Goal: Task Accomplishment & Management: Complete application form

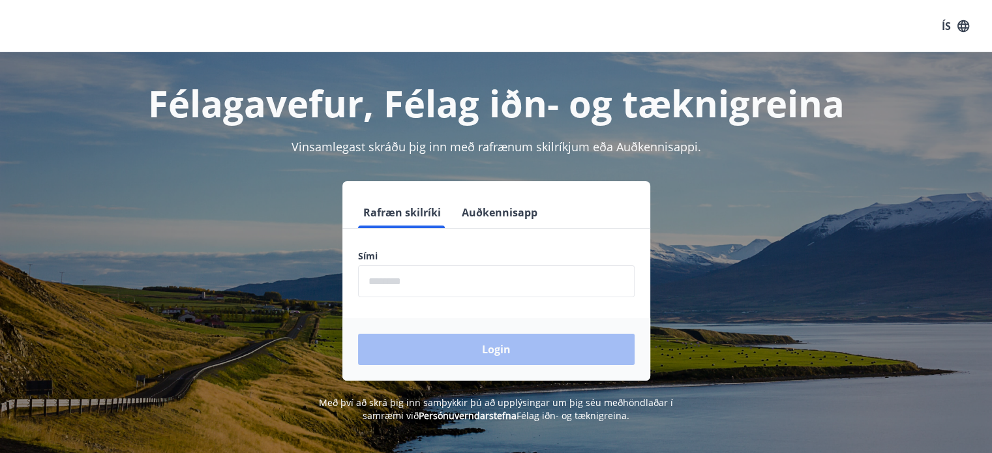
click at [439, 281] on input "phone" at bounding box center [496, 281] width 276 height 32
type input "********"
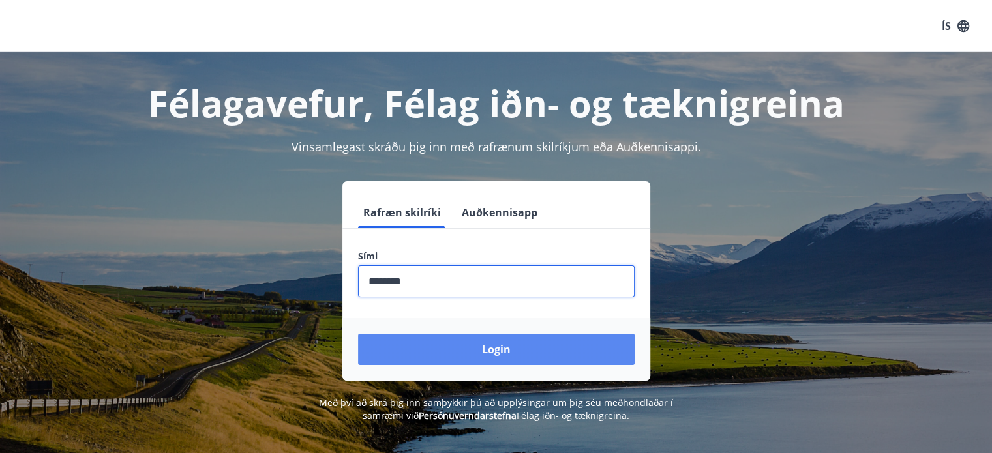
click at [501, 347] on button "Login" at bounding box center [496, 349] width 276 height 31
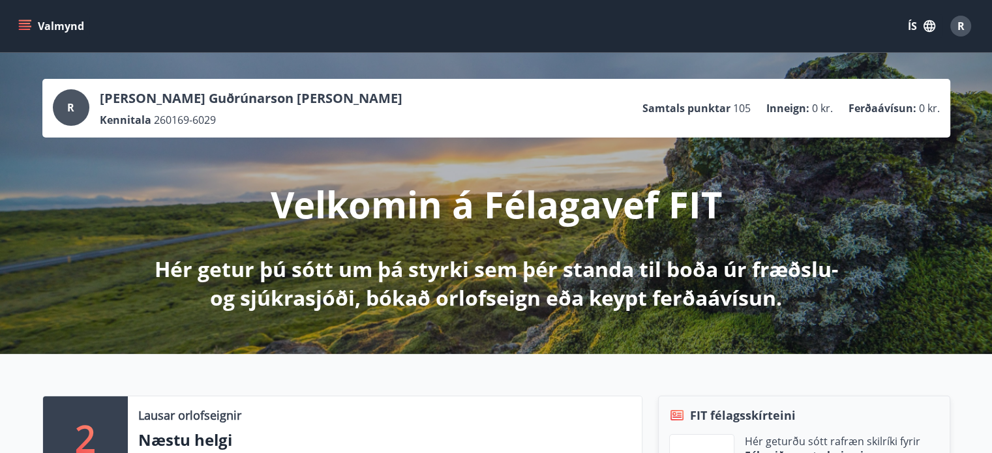
drag, startPoint x: 28, startPoint y: 23, endPoint x: 16, endPoint y: 21, distance: 11.9
click at [16, 21] on button "Valmynd" at bounding box center [53, 25] width 74 height 23
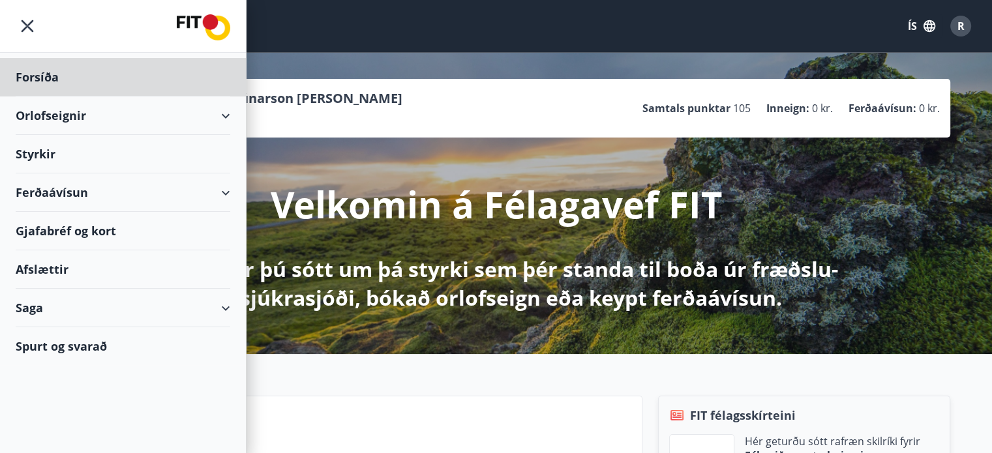
click at [44, 154] on div "Styrkir" at bounding box center [123, 154] width 214 height 38
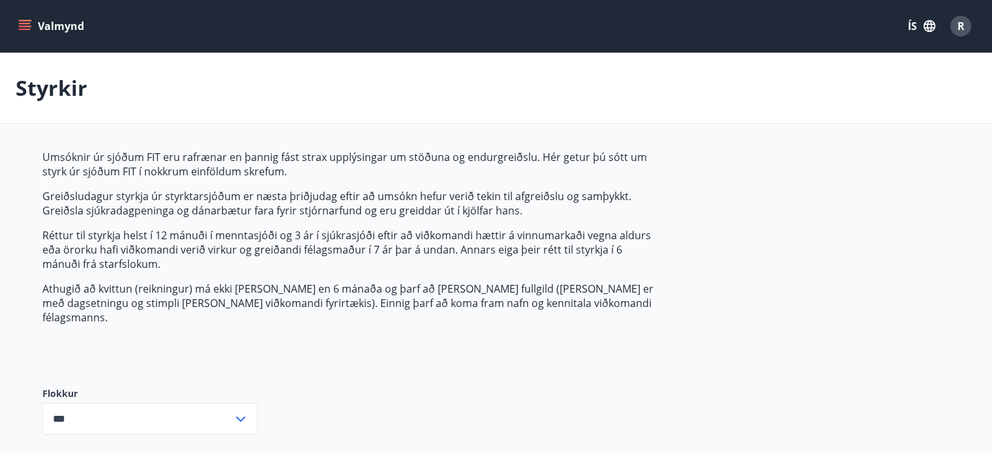
type input "***"
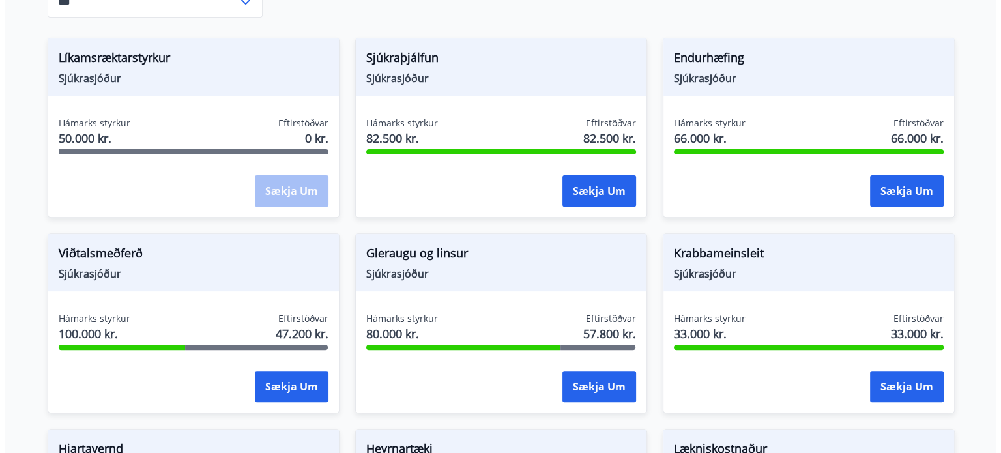
scroll to position [424, 0]
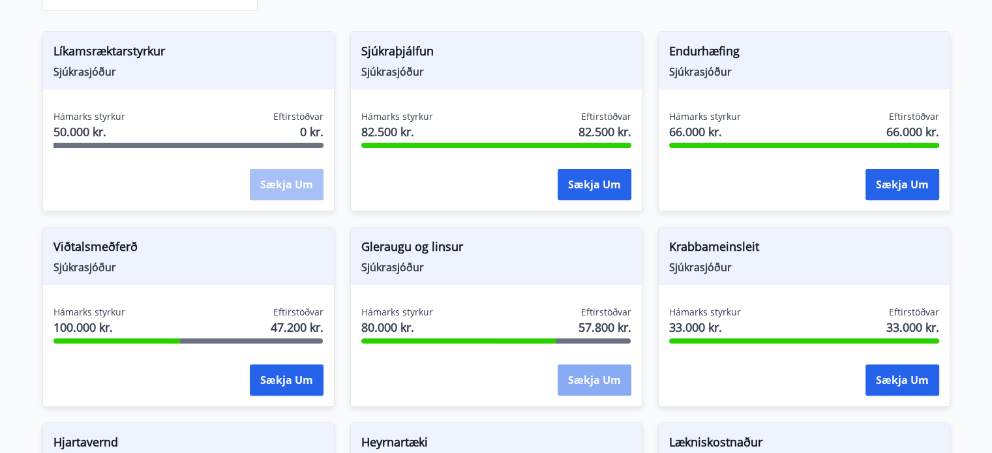
click at [593, 369] on button "Sækja um" at bounding box center [594, 379] width 74 height 31
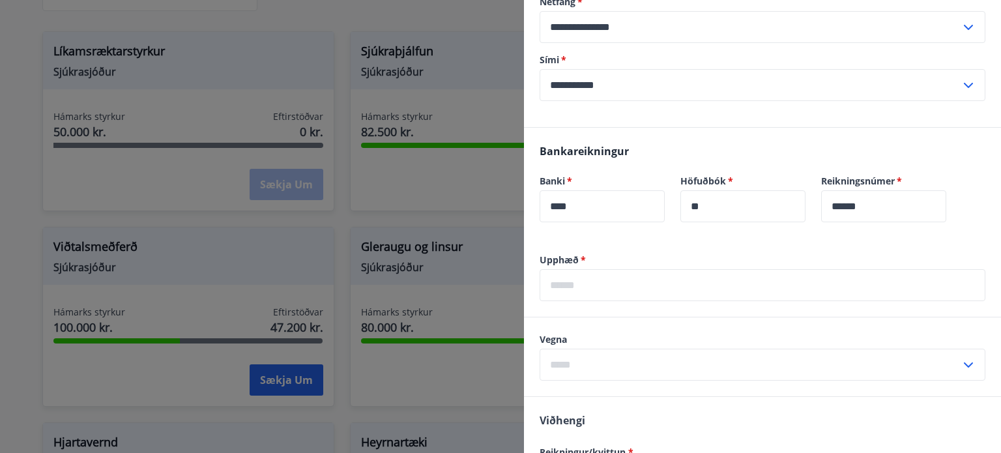
scroll to position [245, 0]
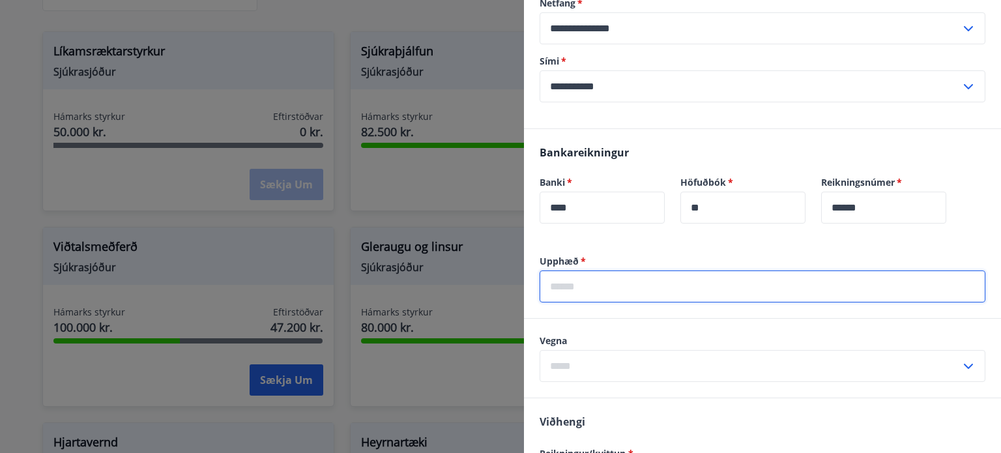
click at [607, 284] on input "text" at bounding box center [763, 287] width 446 height 32
type input "*******"
click at [591, 364] on input "text" at bounding box center [750, 366] width 421 height 32
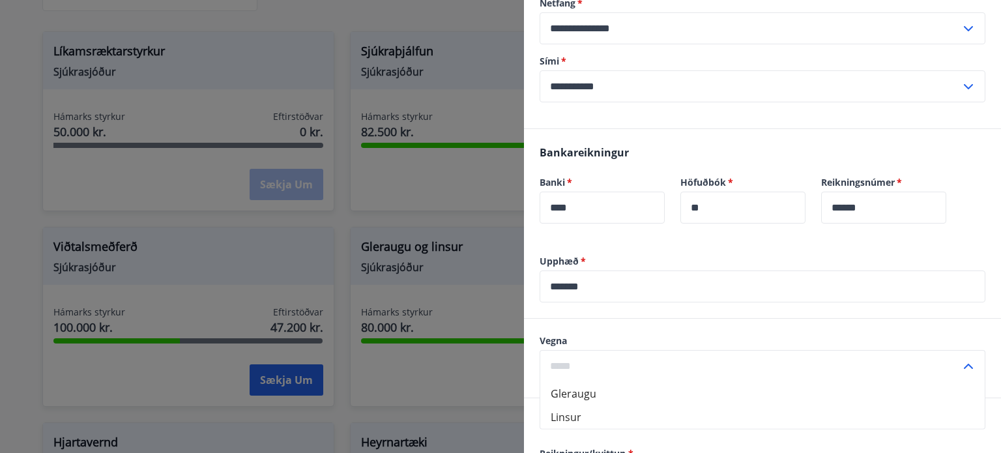
click at [572, 393] on li "Gleraugu" at bounding box center [762, 393] width 445 height 23
type input "********"
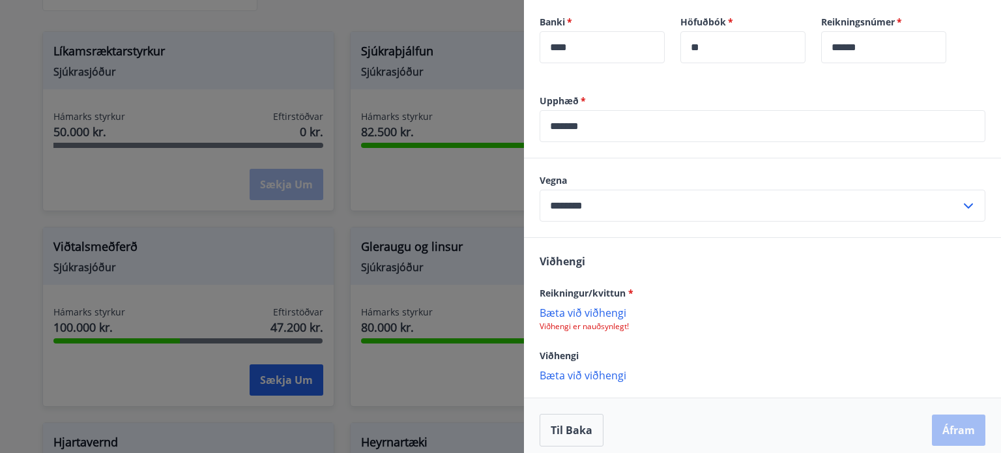
scroll to position [414, 0]
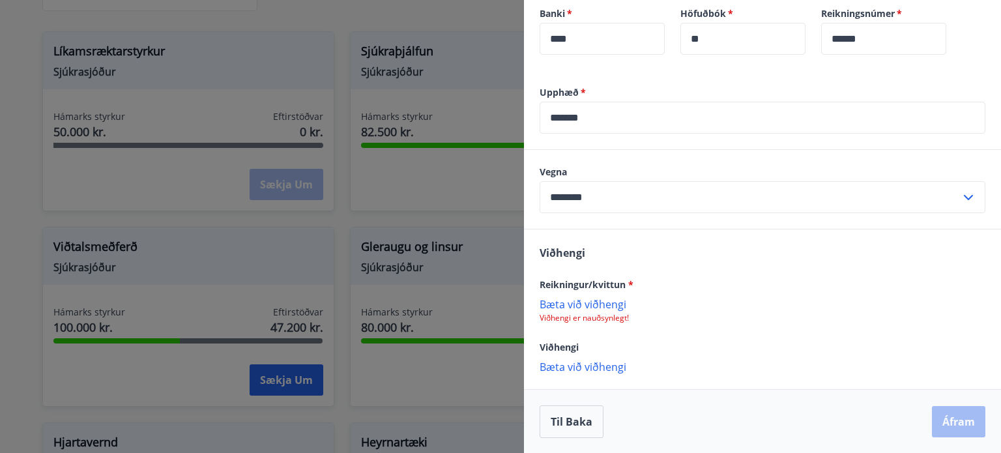
click at [569, 307] on p "Bæta við viðhengi" at bounding box center [763, 303] width 446 height 13
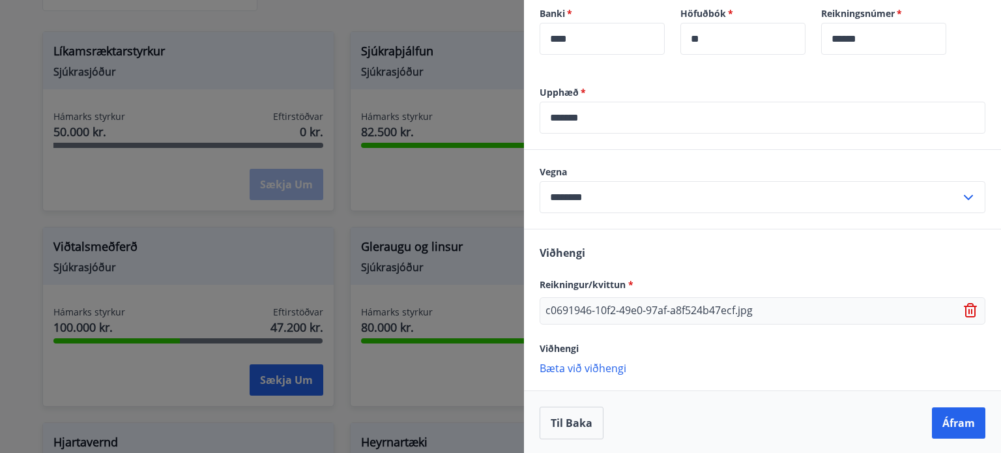
click at [592, 362] on p "Bæta við viðhengi" at bounding box center [763, 367] width 446 height 13
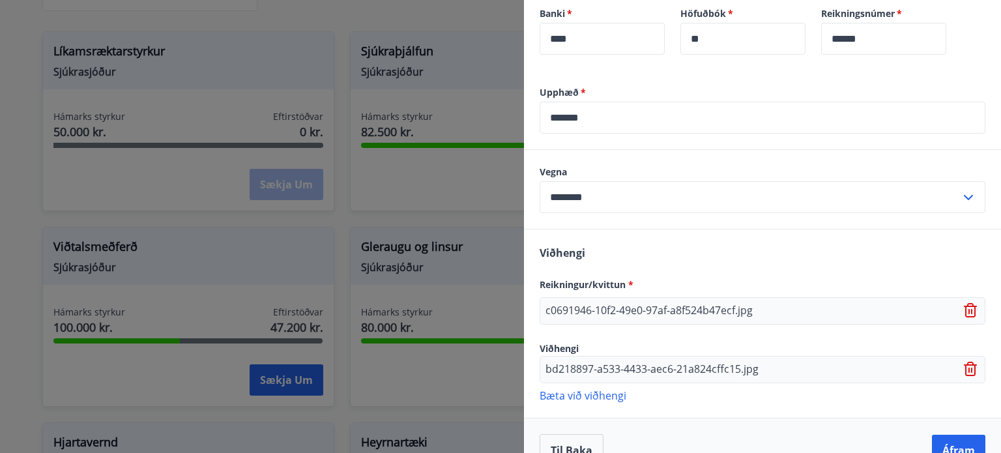
scroll to position [442, 0]
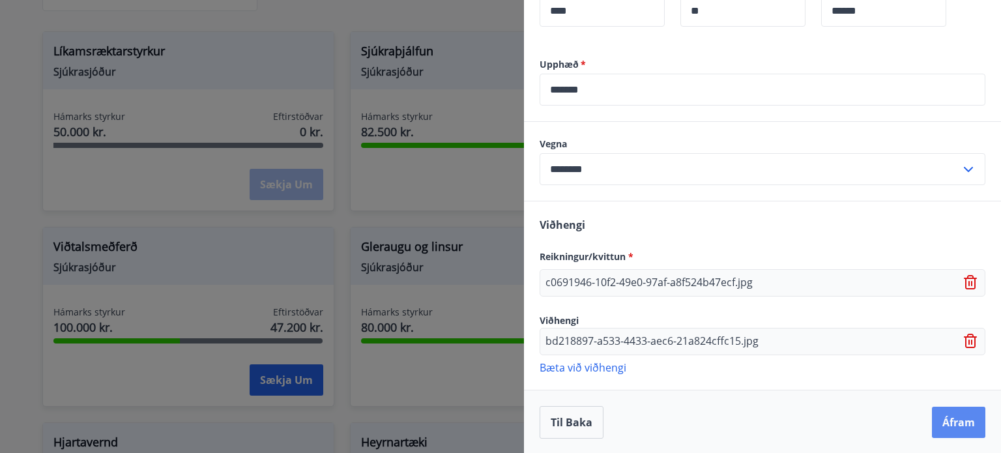
click at [949, 416] on button "Áfram" at bounding box center [958, 422] width 53 height 31
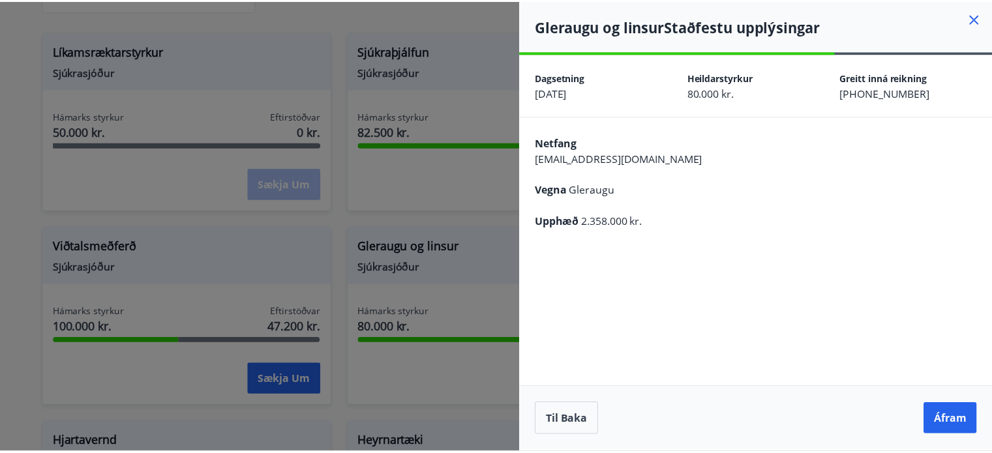
scroll to position [0, 0]
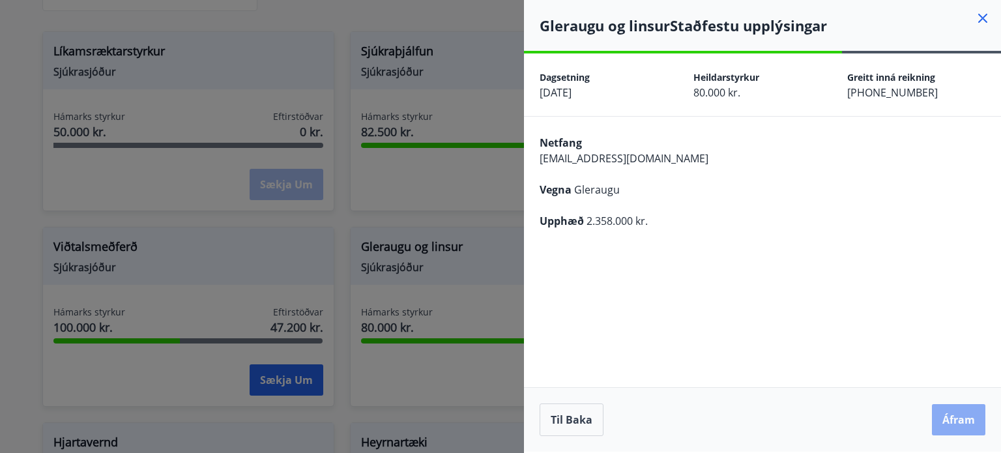
click at [953, 417] on button "Áfram" at bounding box center [958, 419] width 53 height 31
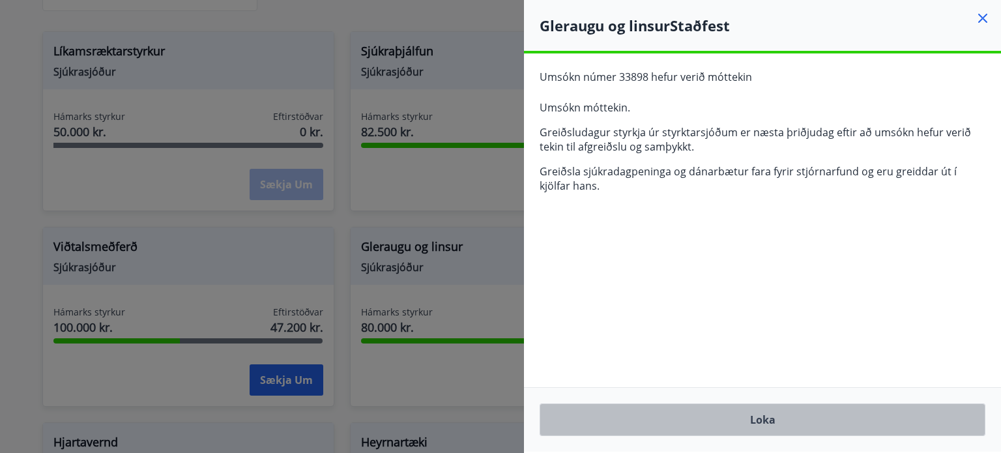
click at [776, 417] on button "Loka" at bounding box center [763, 420] width 446 height 33
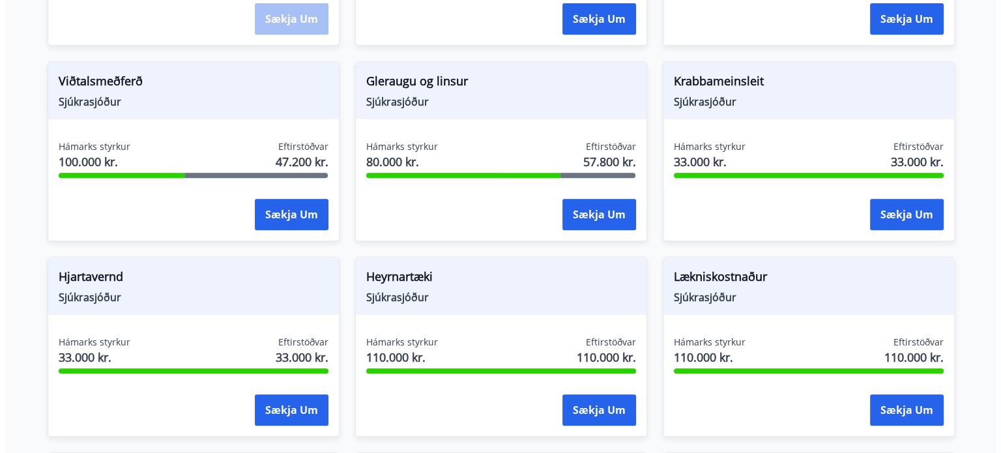
scroll to position [589, 0]
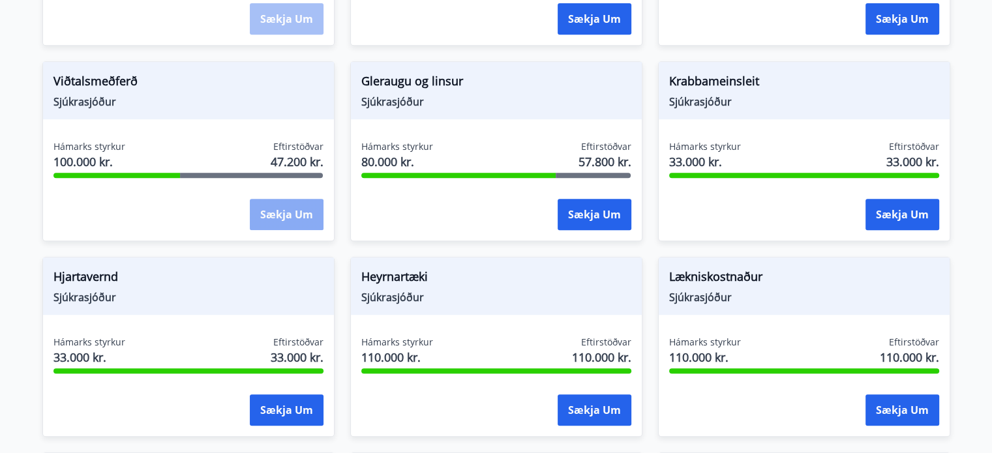
click at [276, 202] on button "Sækja um" at bounding box center [287, 214] width 74 height 31
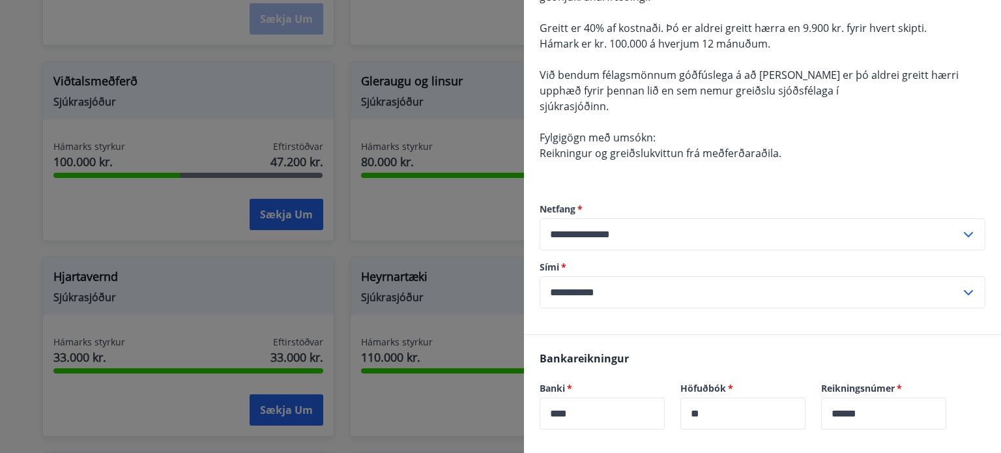
scroll to position [181, 0]
click at [591, 319] on div "**********" at bounding box center [763, 254] width 446 height 158
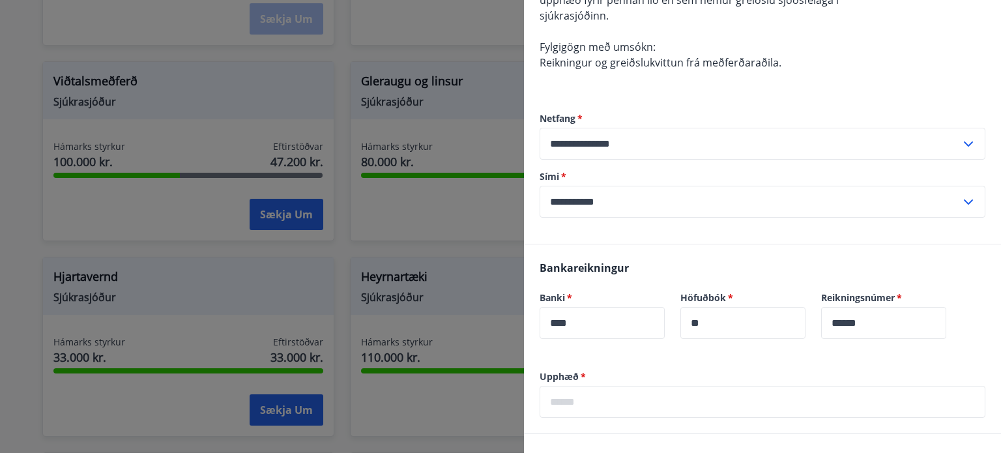
scroll to position [271, 0]
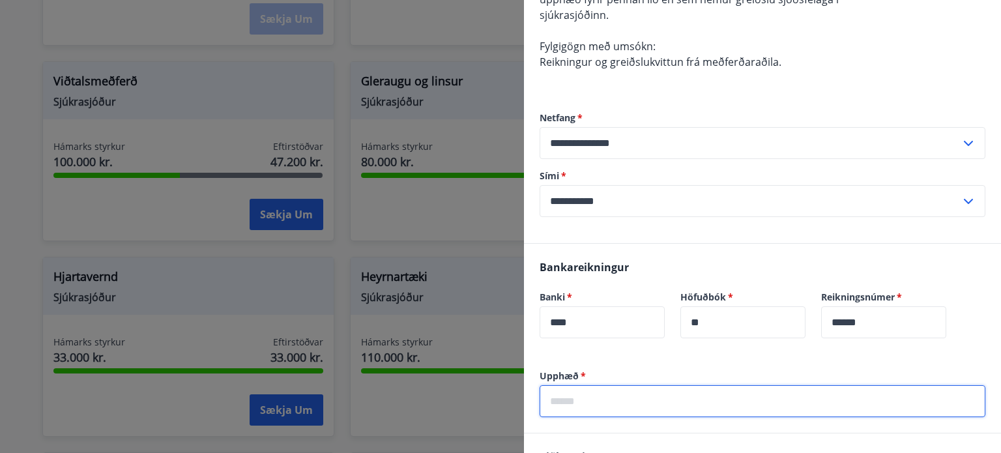
click at [580, 405] on input "text" at bounding box center [763, 401] width 446 height 32
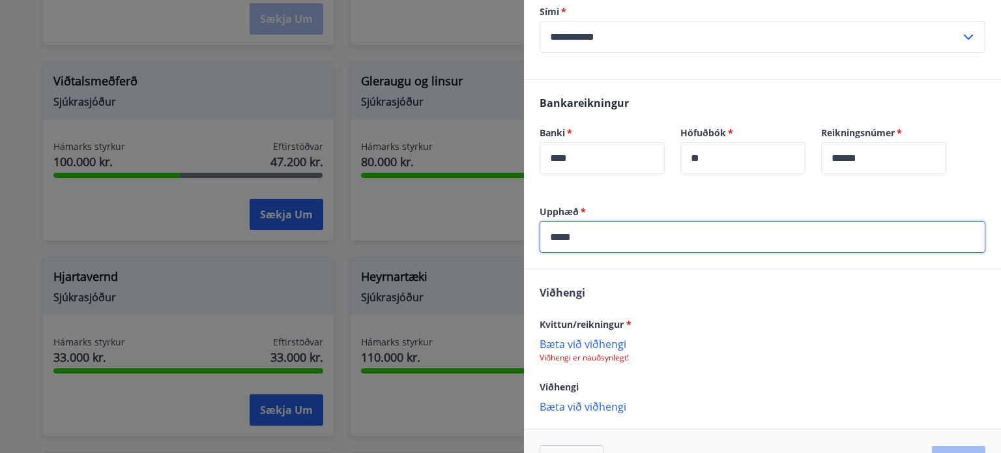
scroll to position [435, 0]
type input "*****"
click at [572, 344] on p "Bæta við viðhengi" at bounding box center [763, 343] width 446 height 13
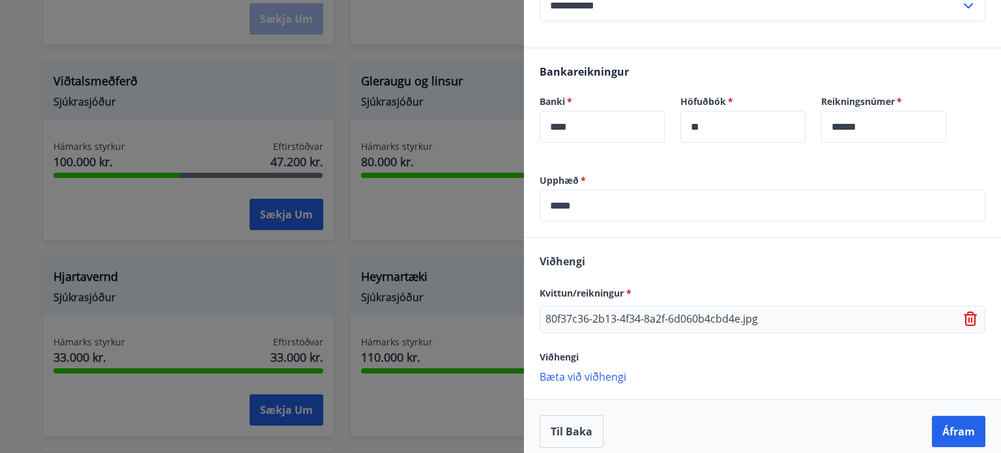
scroll to position [477, 0]
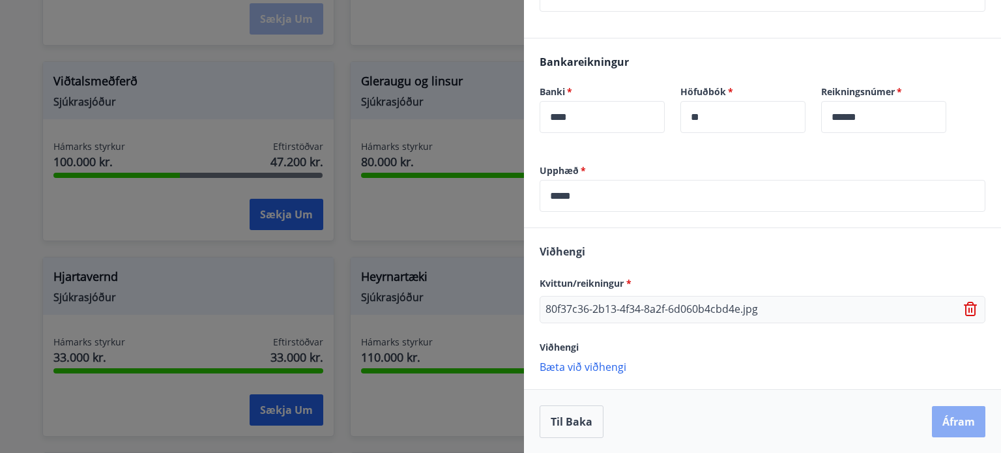
click at [949, 415] on button "Áfram" at bounding box center [958, 421] width 53 height 31
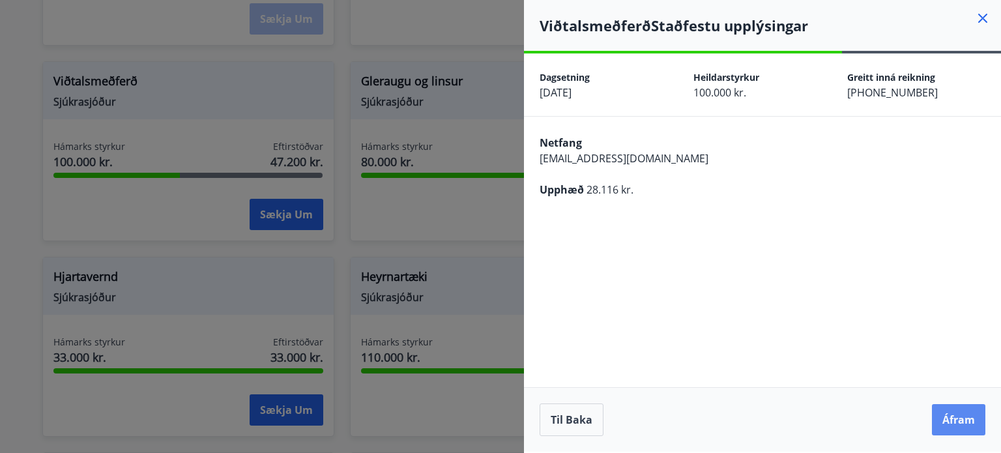
click at [966, 422] on button "Áfram" at bounding box center [958, 419] width 53 height 31
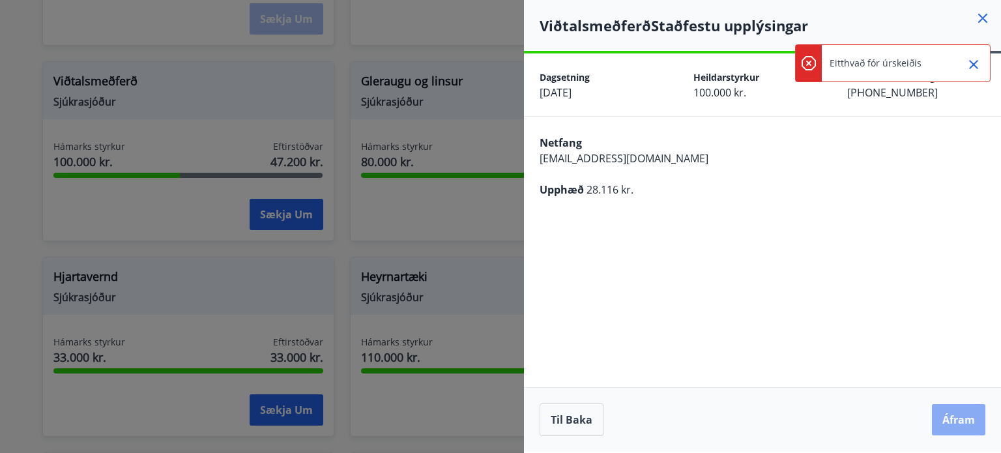
click at [962, 416] on button "Áfram" at bounding box center [958, 419] width 53 height 31
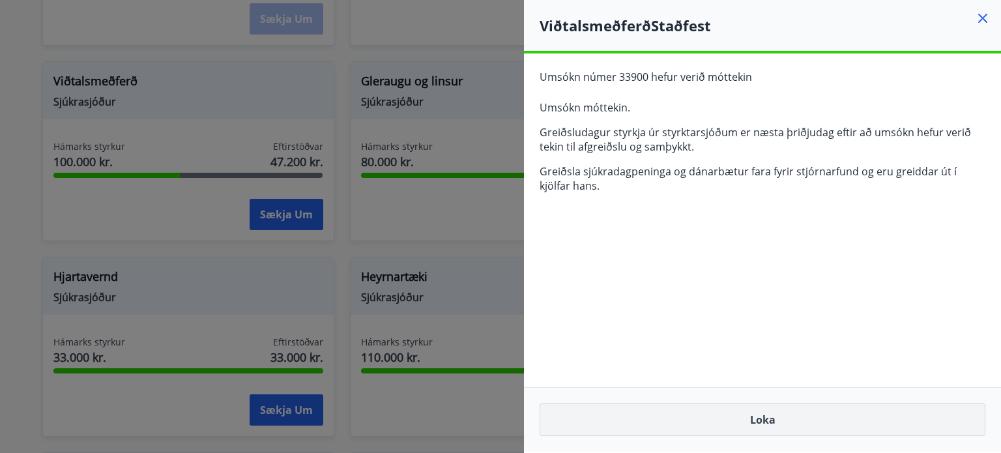
click at [769, 422] on button "Loka" at bounding box center [763, 420] width 446 height 33
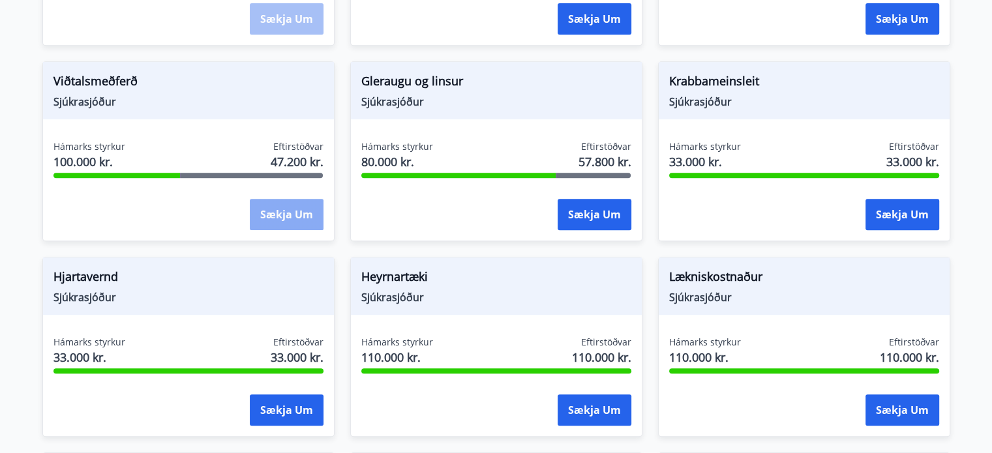
click at [285, 199] on button "Sækja um" at bounding box center [287, 214] width 74 height 31
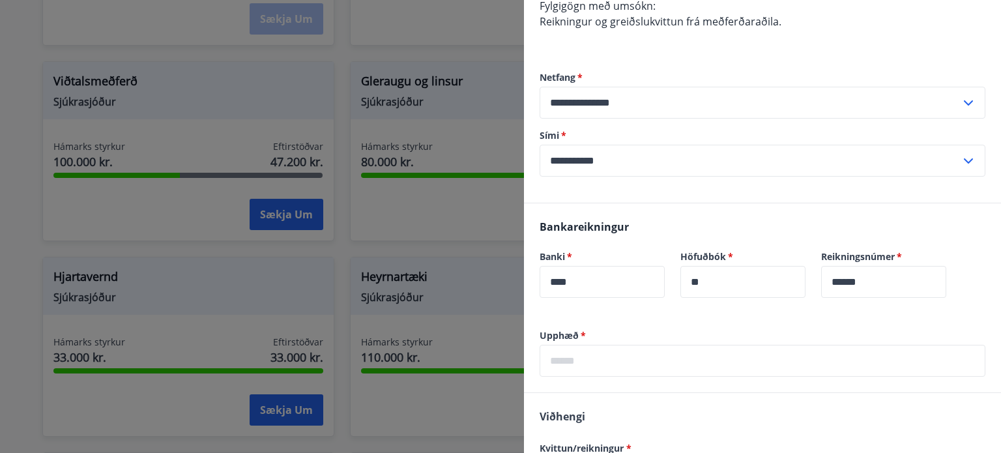
scroll to position [313, 0]
click at [595, 355] on input "text" at bounding box center [763, 360] width 446 height 32
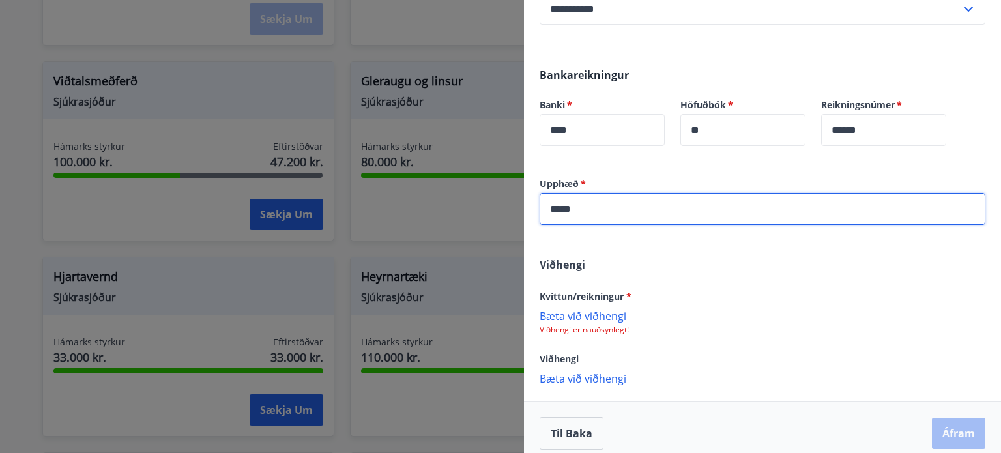
scroll to position [475, 0]
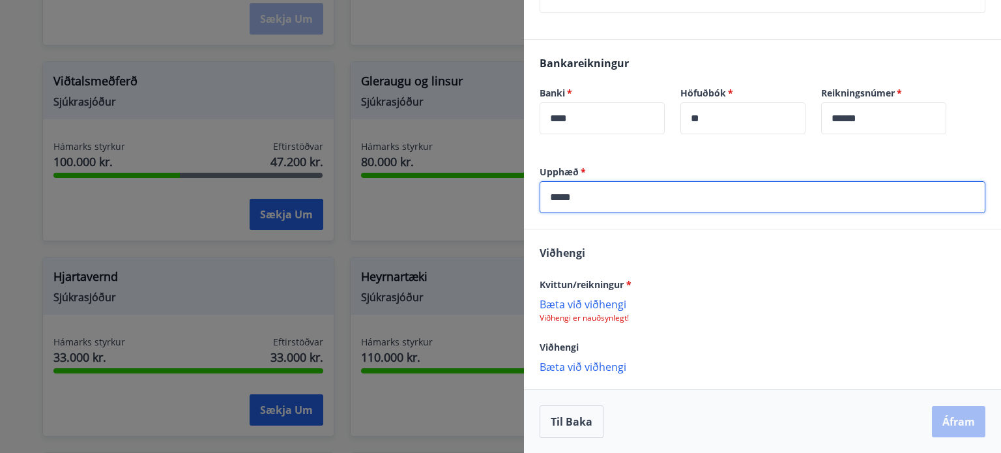
type input "*****"
click at [582, 305] on p "Bæta við viðhengi" at bounding box center [763, 303] width 446 height 13
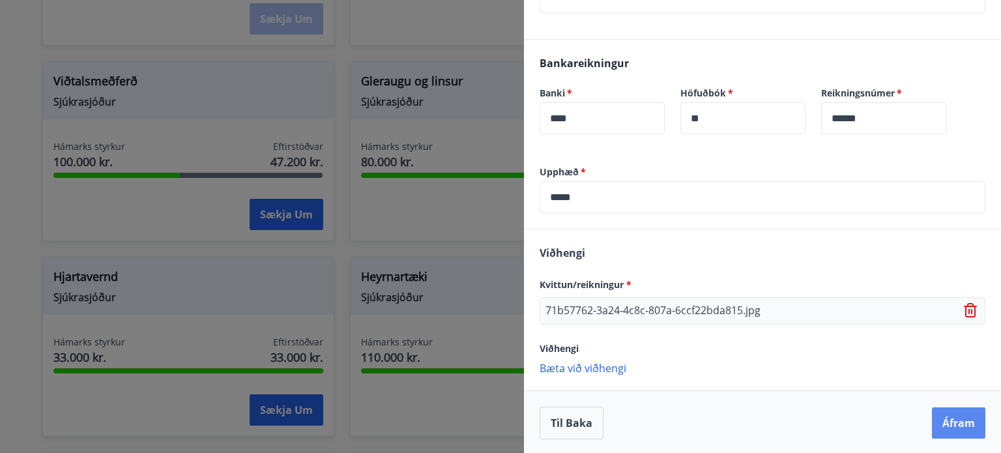
click at [942, 424] on button "Áfram" at bounding box center [958, 422] width 53 height 31
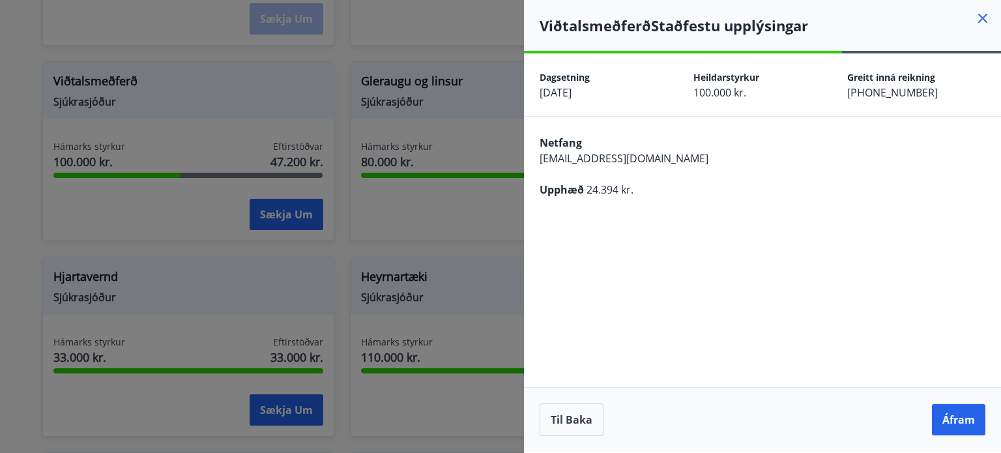
scroll to position [0, 0]
click at [968, 417] on button "Áfram" at bounding box center [958, 419] width 53 height 31
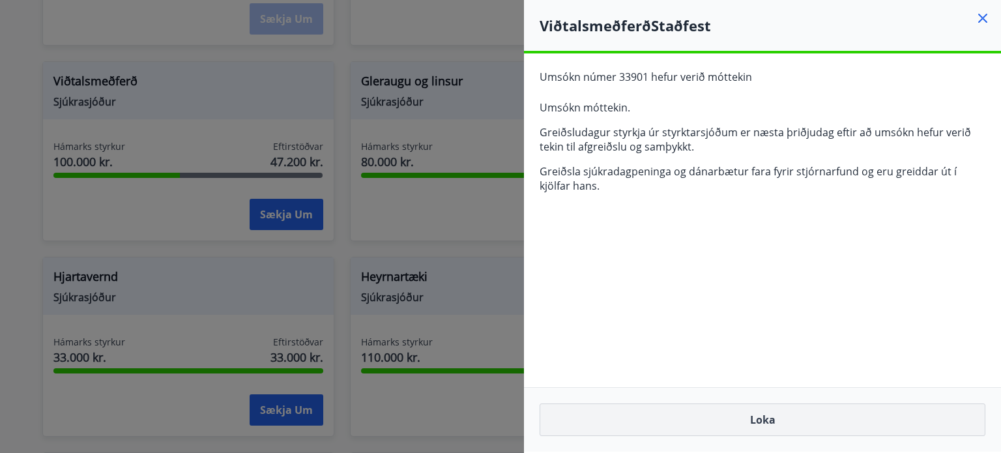
click at [741, 417] on button "Loka" at bounding box center [763, 420] width 446 height 33
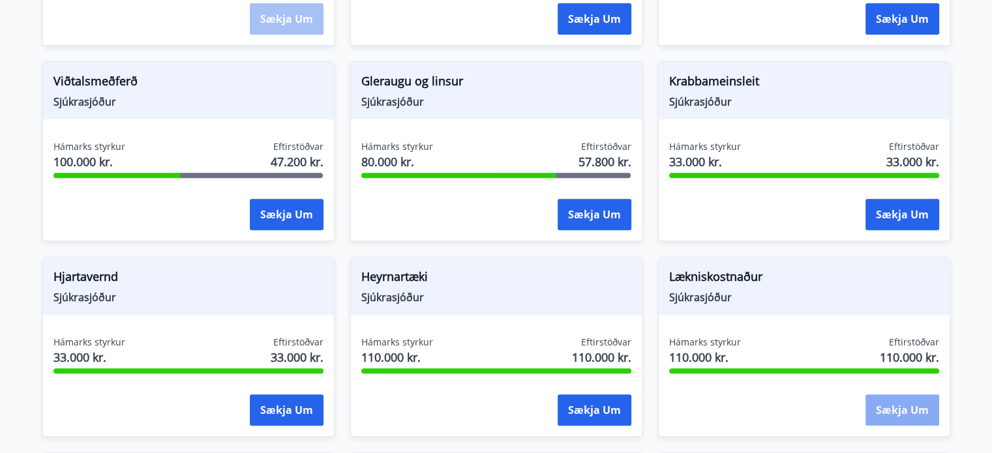
click at [898, 396] on button "Sækja um" at bounding box center [902, 409] width 74 height 31
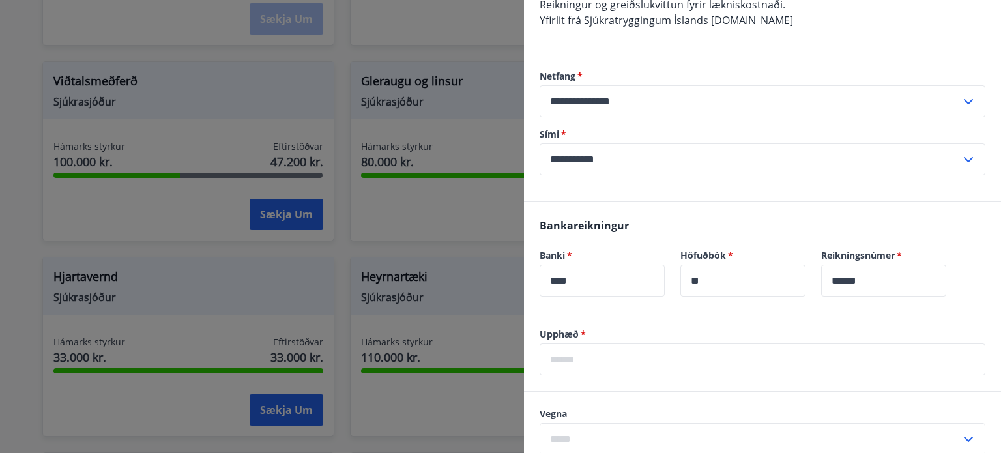
scroll to position [323, 0]
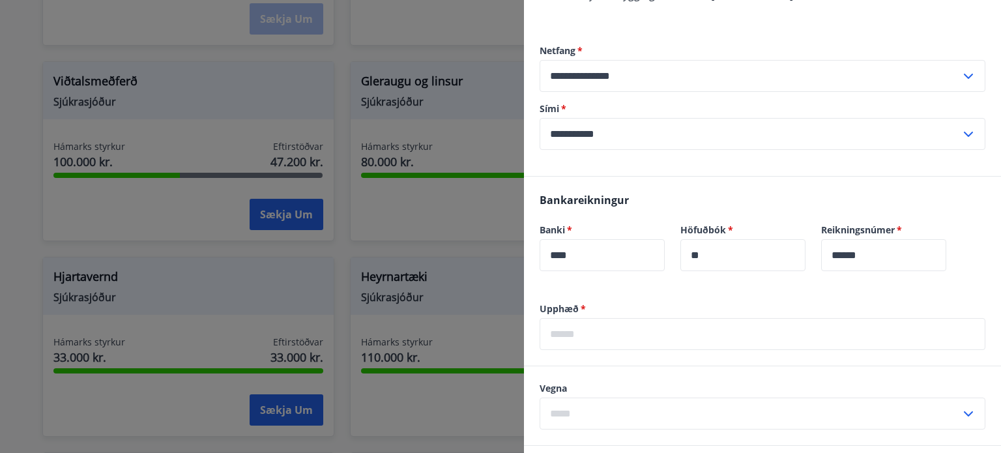
click at [638, 336] on input "text" at bounding box center [763, 334] width 446 height 32
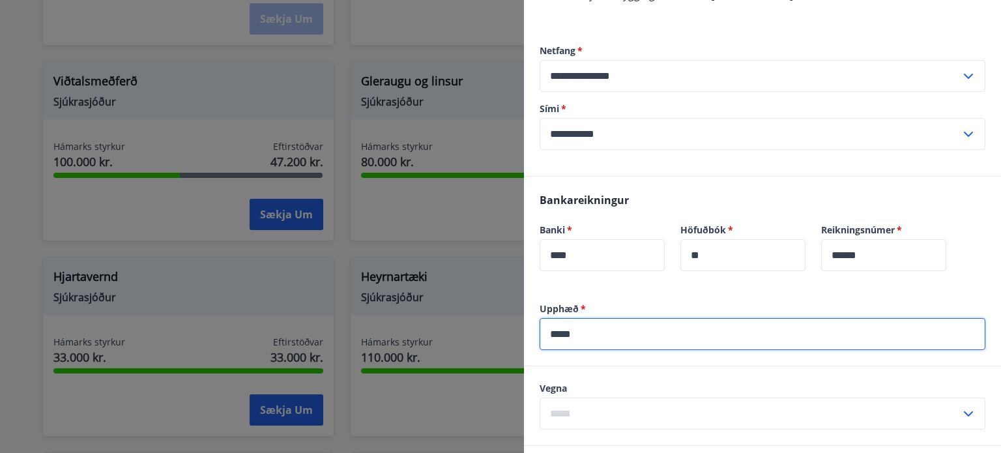
type input "*****"
click at [587, 409] on input "text" at bounding box center [750, 414] width 421 height 32
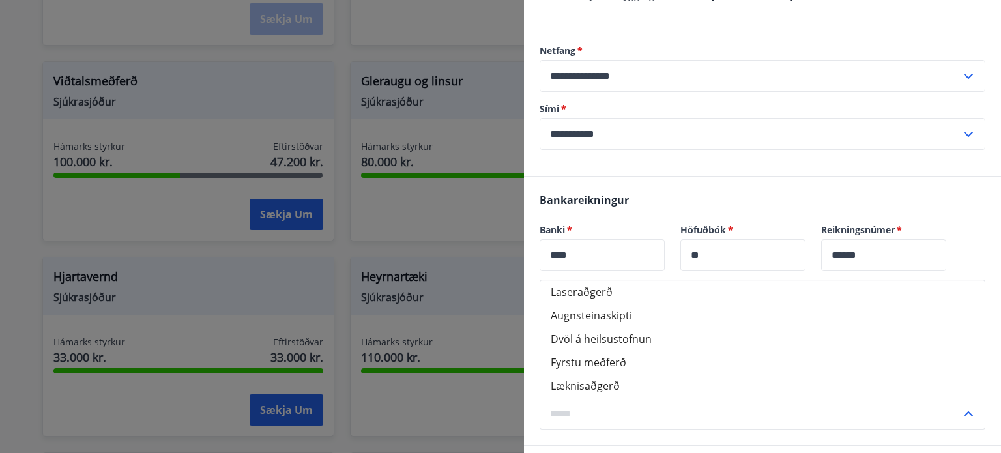
click at [591, 379] on li "Læknisaðgerð" at bounding box center [762, 385] width 445 height 23
type input "**********"
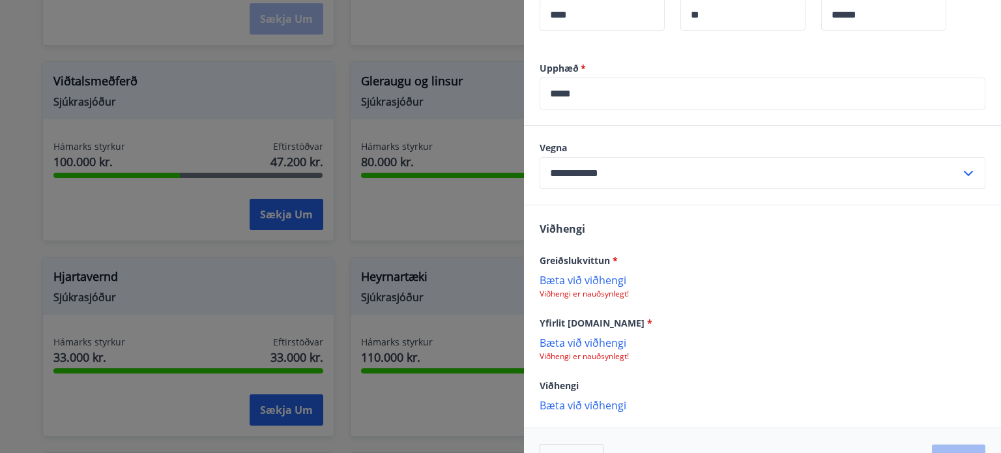
scroll to position [602, 0]
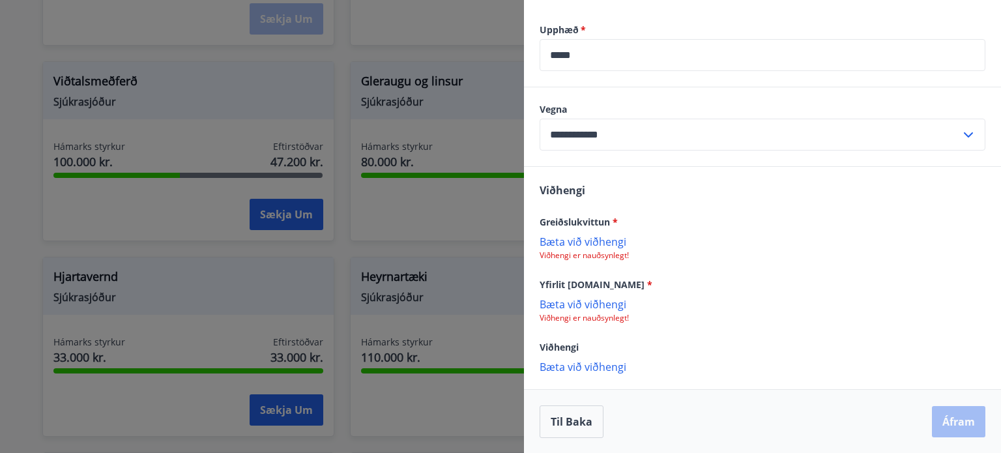
click at [568, 239] on p "Bæta við viðhengi" at bounding box center [763, 241] width 446 height 13
click at [645, 277] on div "Yfirlit [DOMAIN_NAME] *" at bounding box center [763, 285] width 446 height 16
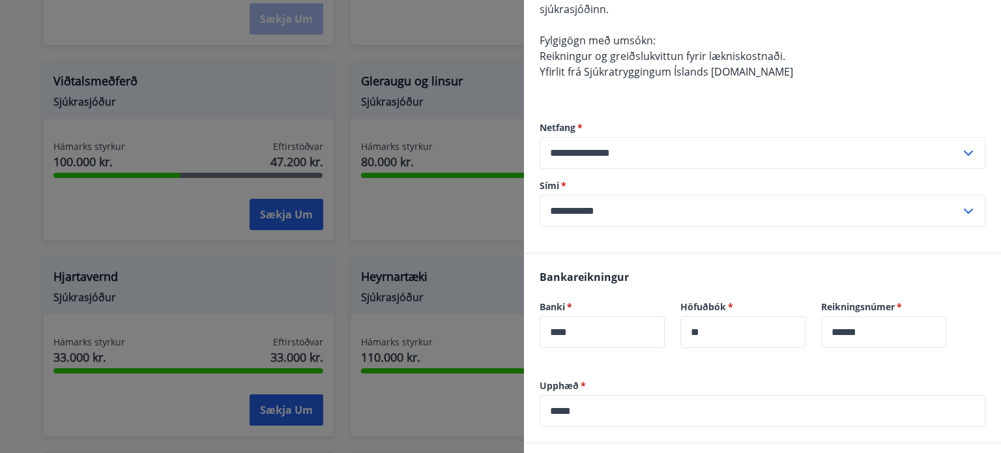
scroll to position [0, 0]
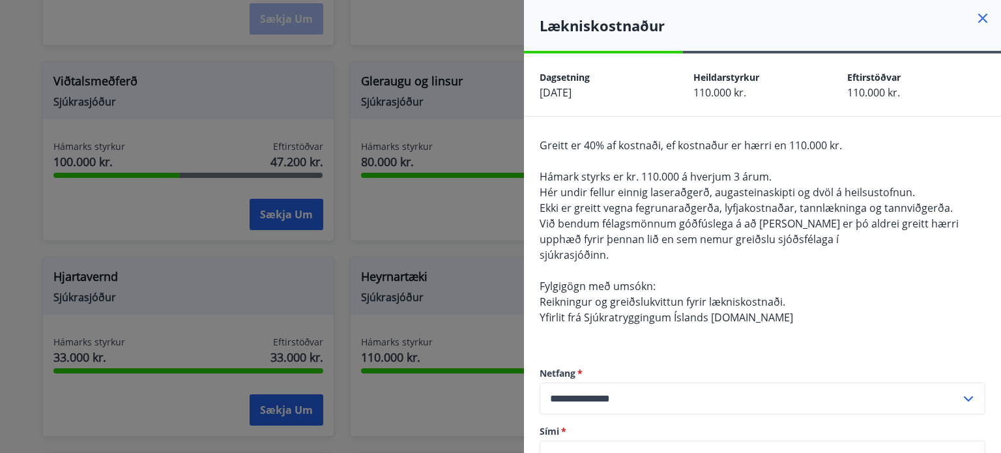
click at [975, 15] on icon at bounding box center [983, 18] width 16 height 16
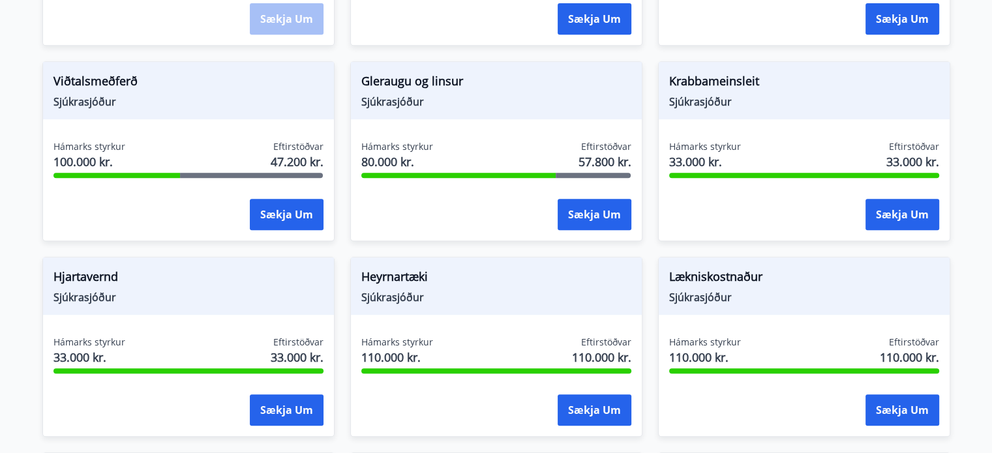
click at [727, 268] on span "Lækniskostnaður" at bounding box center [804, 279] width 270 height 22
click at [911, 394] on button "Sækja um" at bounding box center [902, 409] width 74 height 31
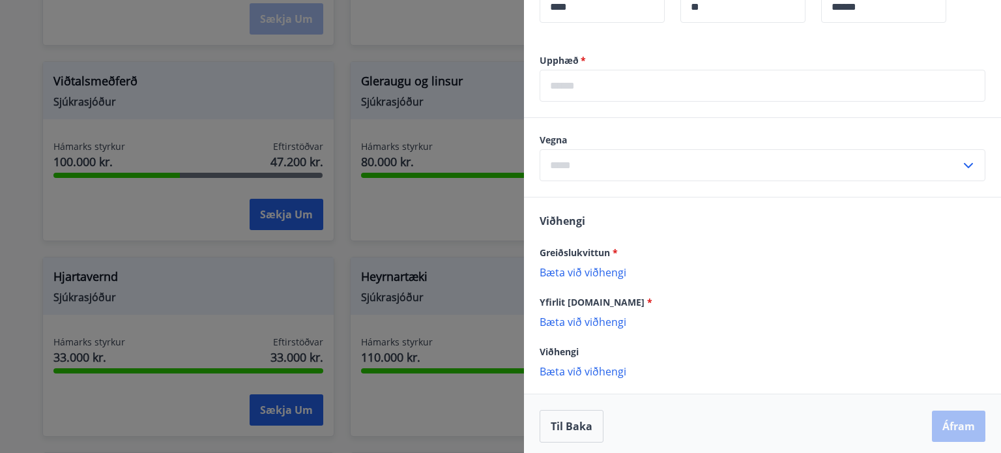
scroll to position [576, 0]
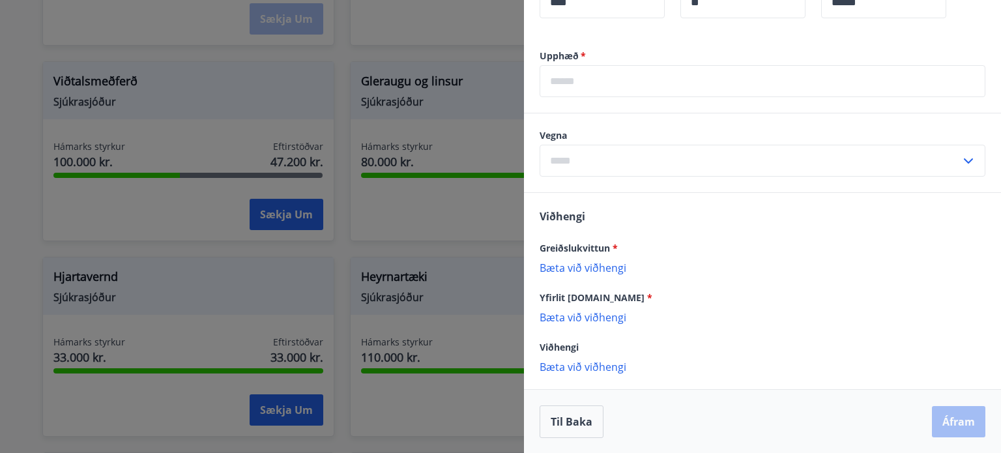
click at [685, 374] on div "Viðhengi Greiðslukvittun * [PERSON_NAME] við viðhengi {error_attachment_undefin…" at bounding box center [762, 291] width 477 height 196
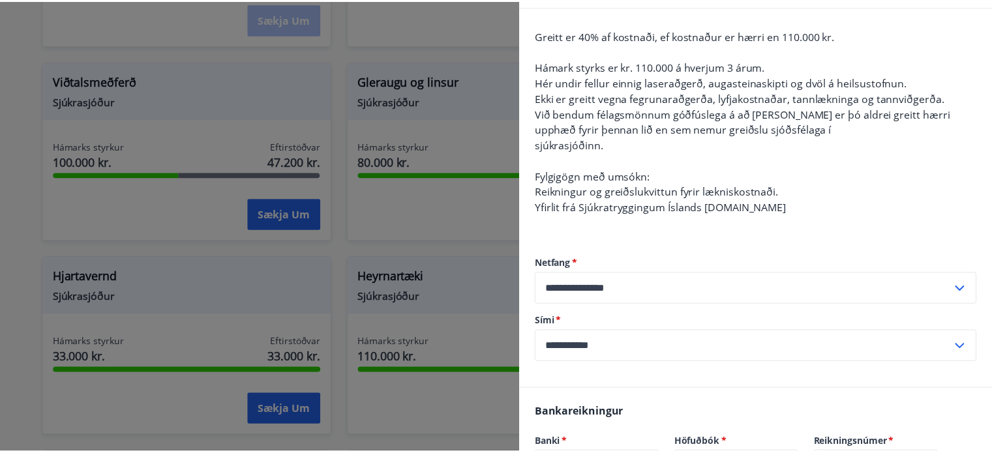
scroll to position [0, 0]
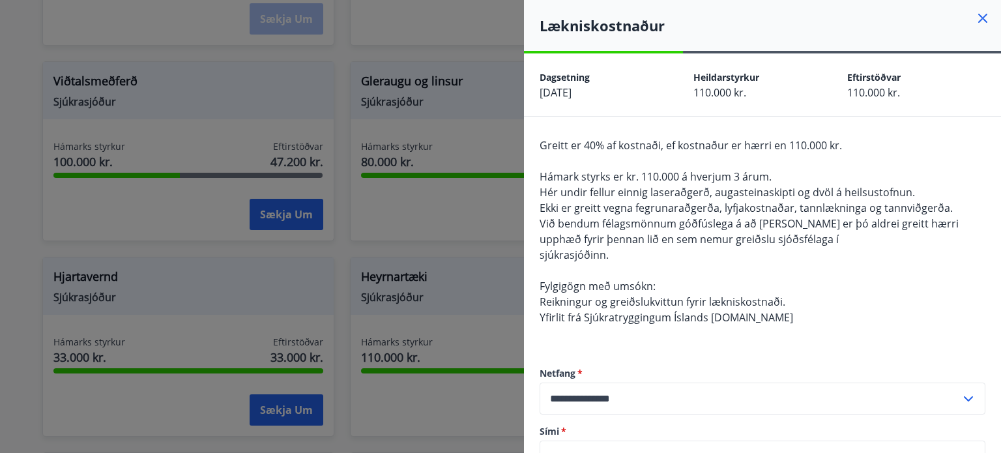
click at [978, 10] on icon at bounding box center [983, 18] width 16 height 16
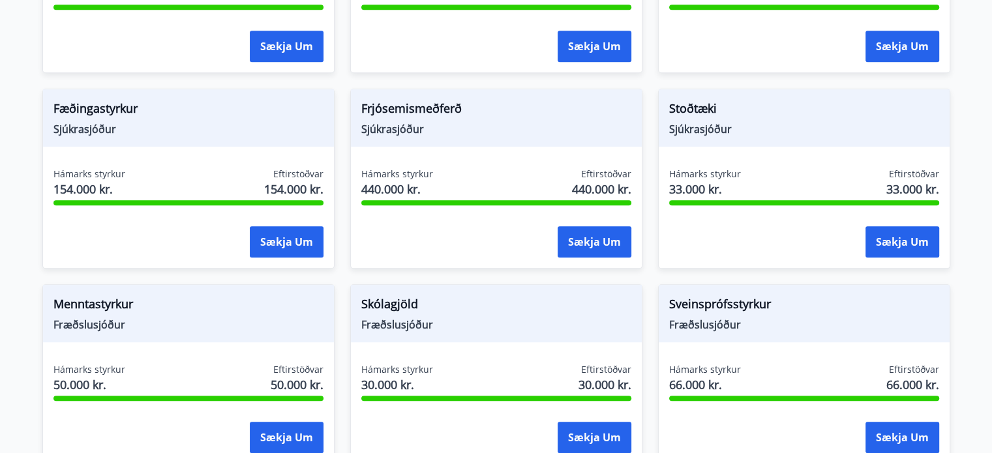
scroll to position [951, 0]
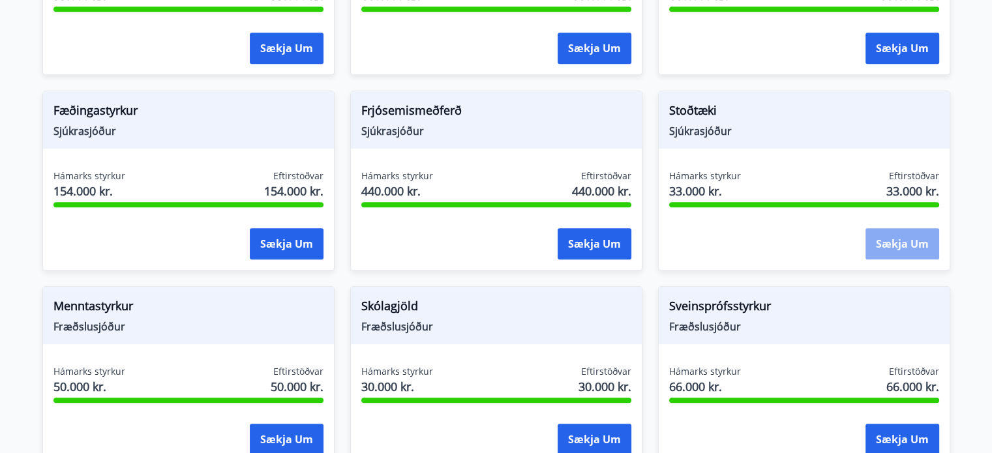
click at [891, 228] on button "Sækja um" at bounding box center [902, 243] width 74 height 31
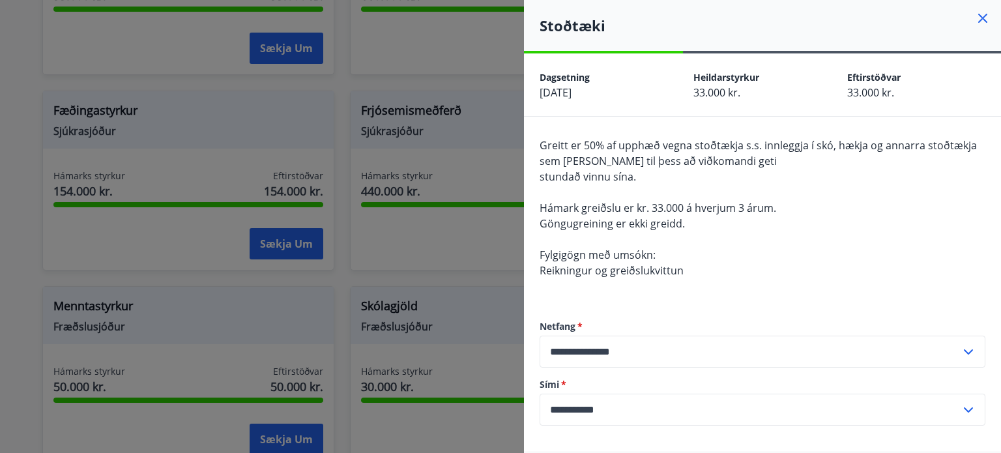
click at [975, 18] on icon at bounding box center [983, 18] width 16 height 16
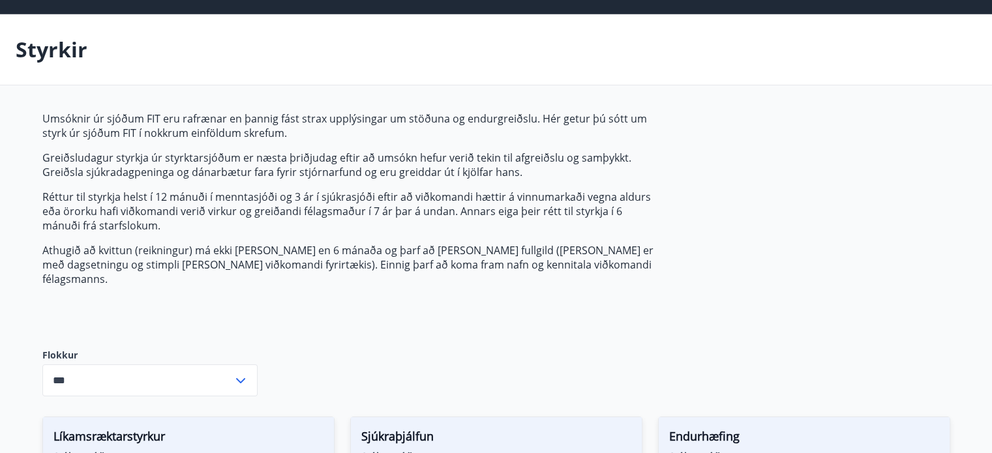
scroll to position [0, 0]
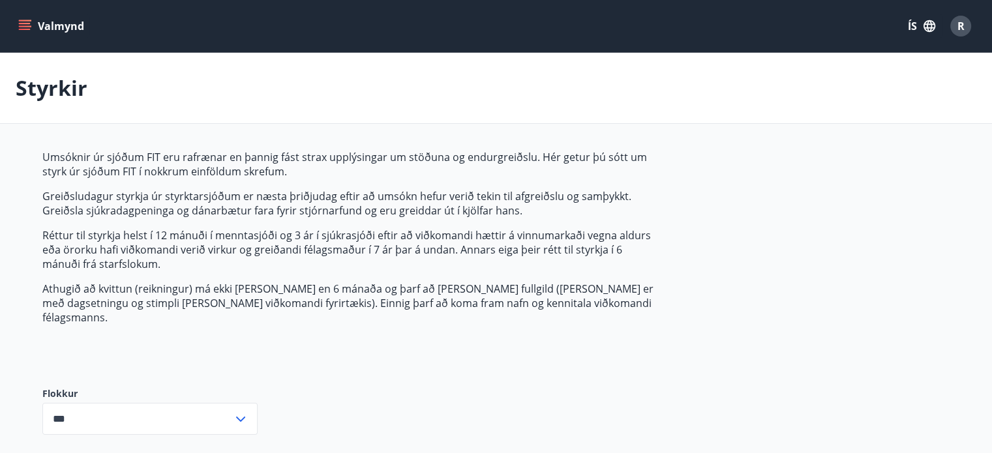
drag, startPoint x: 35, startPoint y: 21, endPoint x: 23, endPoint y: 28, distance: 13.2
click at [23, 28] on icon "menu" at bounding box center [24, 26] width 13 height 13
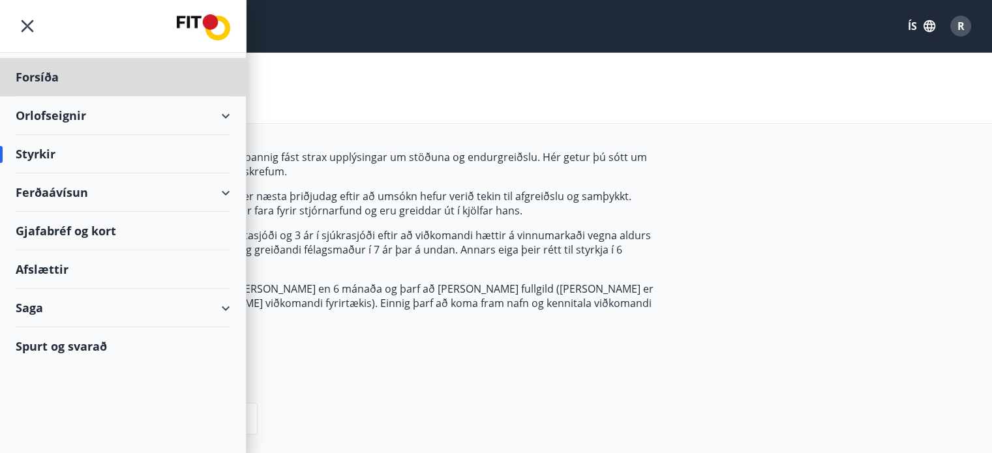
click at [39, 149] on div "Styrkir" at bounding box center [123, 154] width 214 height 38
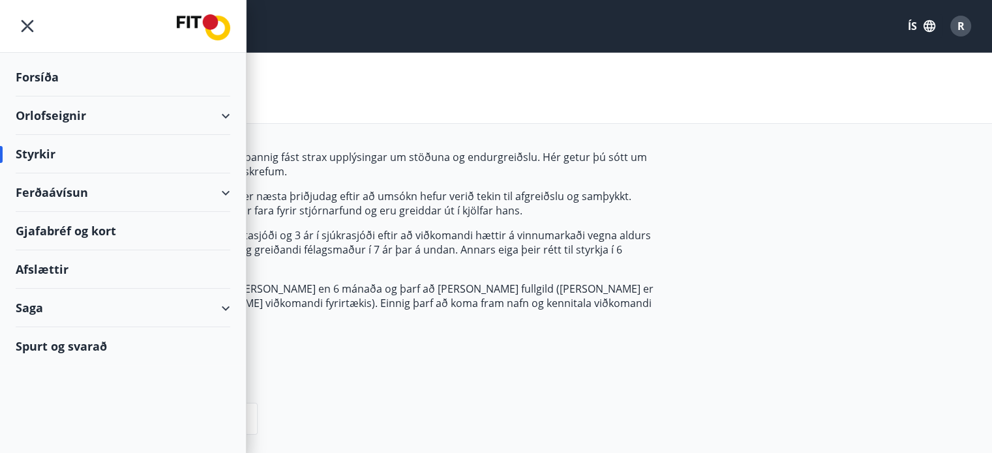
click at [39, 149] on div "Styrkir" at bounding box center [123, 154] width 214 height 38
drag, startPoint x: 222, startPoint y: 190, endPoint x: 60, endPoint y: 192, distance: 161.7
click at [60, 192] on div "Ferðaávísun" at bounding box center [123, 192] width 214 height 38
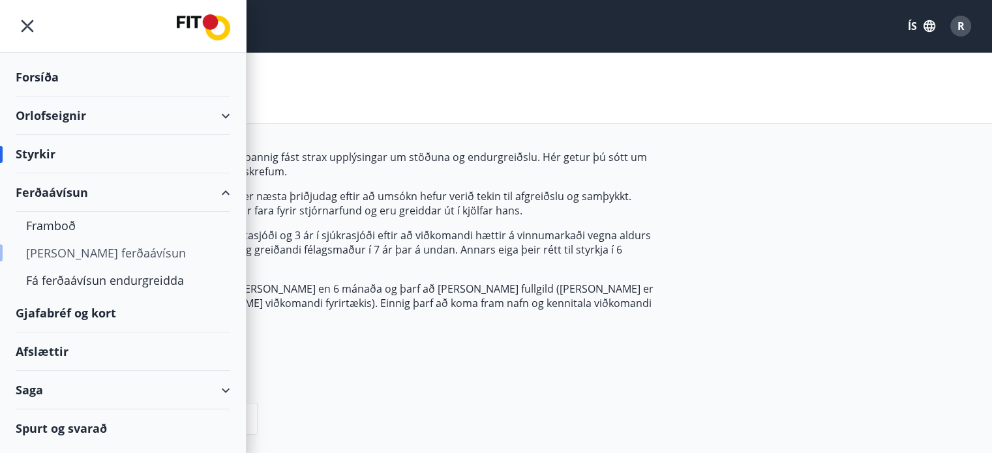
click at [59, 247] on div "[PERSON_NAME] ferðaávísun" at bounding box center [123, 252] width 194 height 27
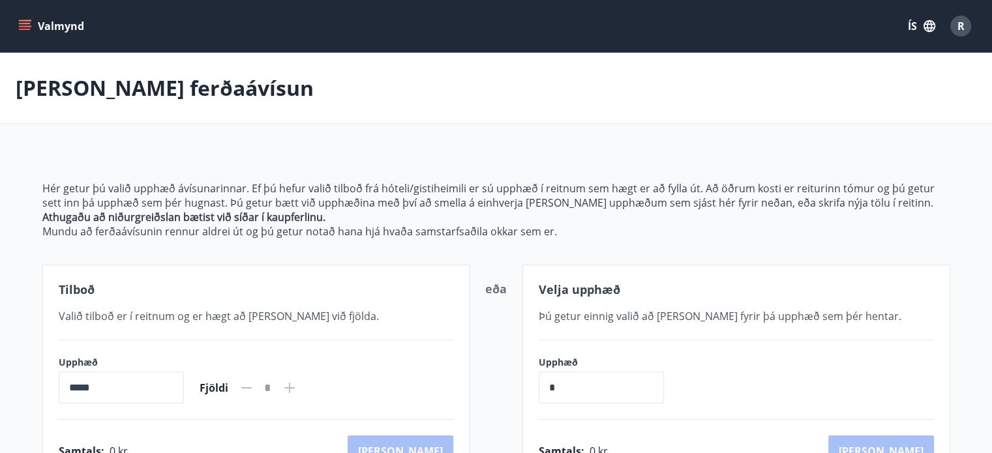
click at [22, 23] on icon "menu" at bounding box center [25, 23] width 12 height 1
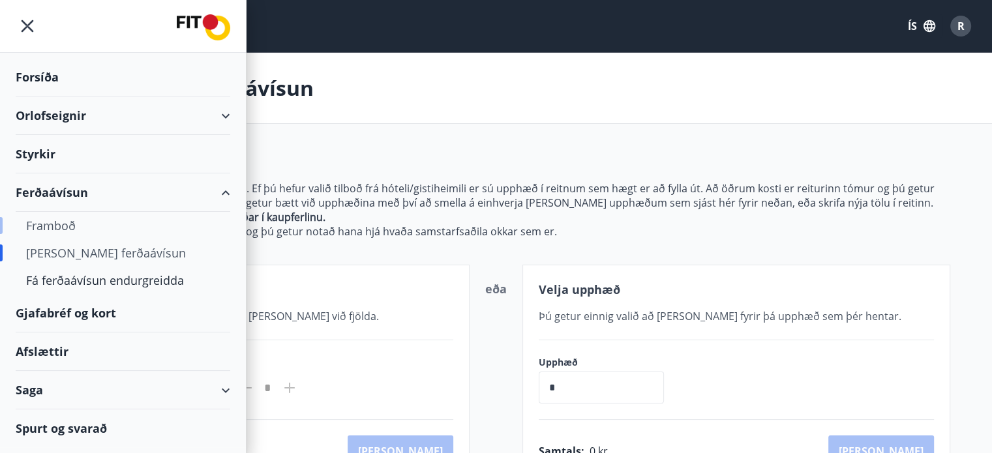
click at [53, 222] on div "Framboð" at bounding box center [123, 225] width 194 height 27
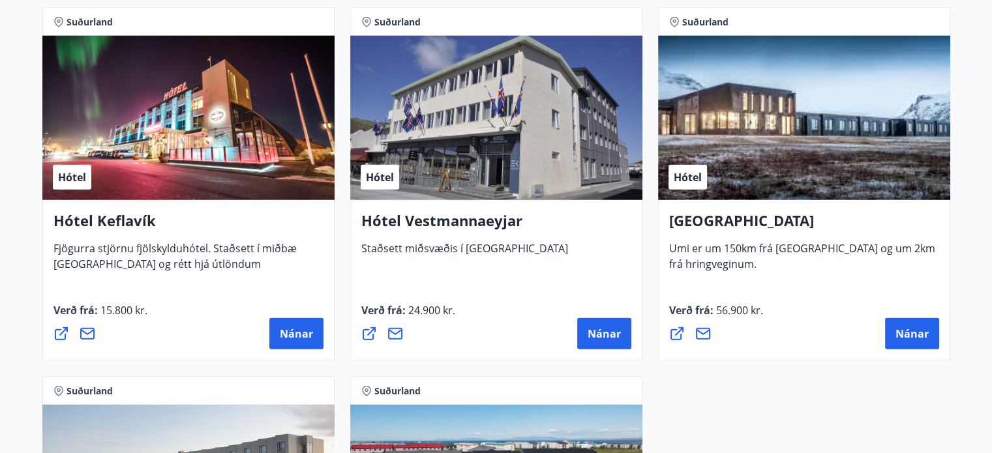
scroll to position [3197, 0]
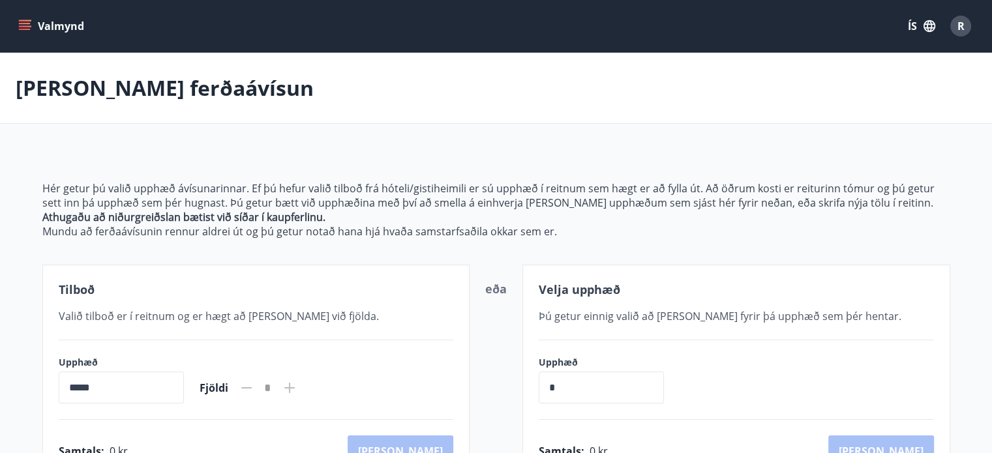
click at [27, 27] on icon "menu" at bounding box center [26, 25] width 14 height 1
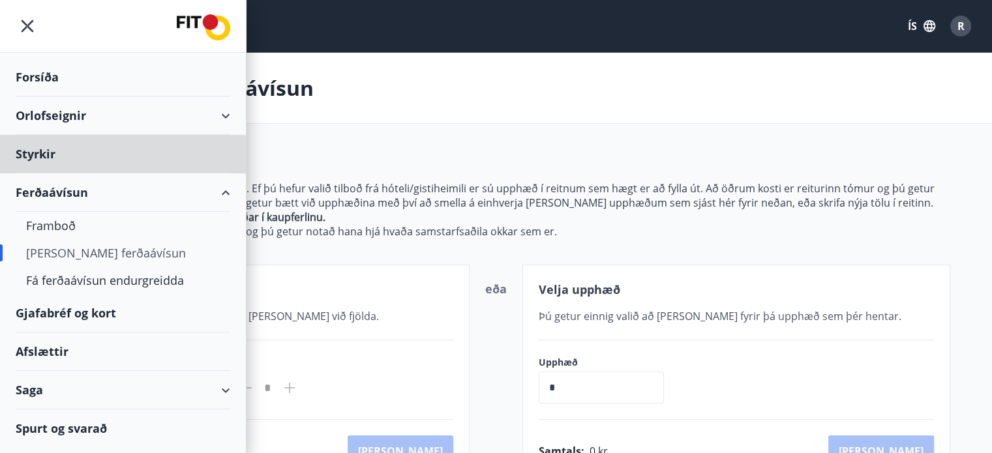
click at [39, 74] on div "Forsíða" at bounding box center [123, 77] width 214 height 38
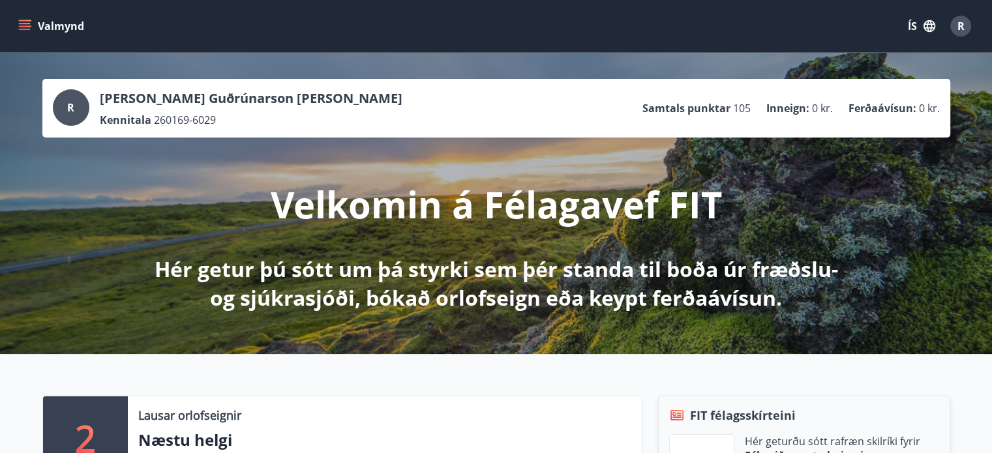
click at [23, 24] on icon "menu" at bounding box center [24, 26] width 13 height 13
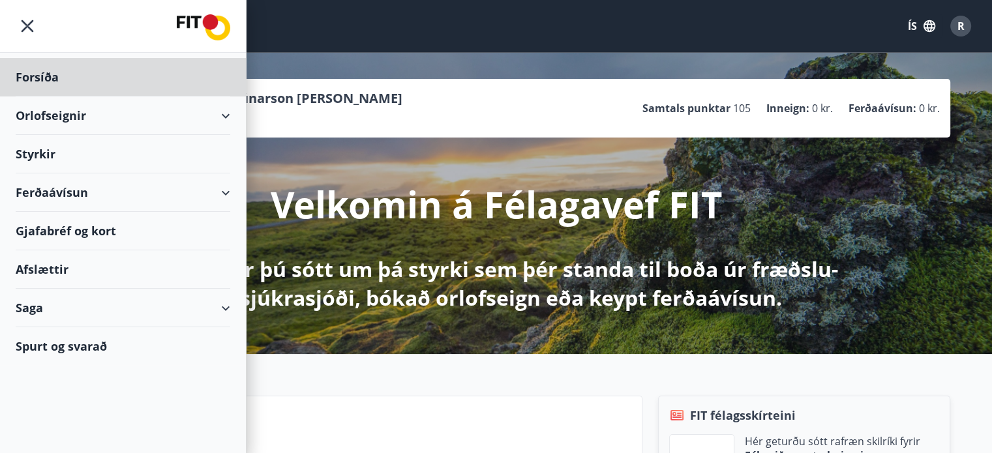
click at [37, 151] on div "Styrkir" at bounding box center [123, 154] width 214 height 38
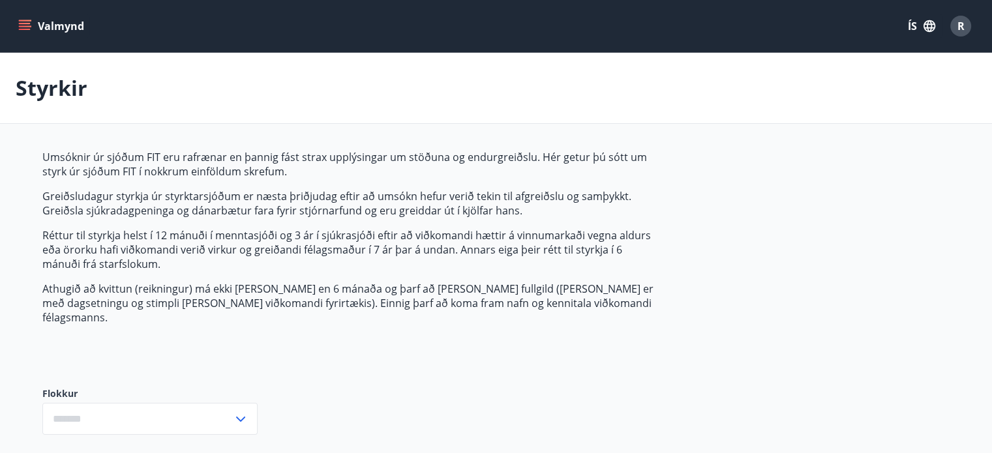
type input "***"
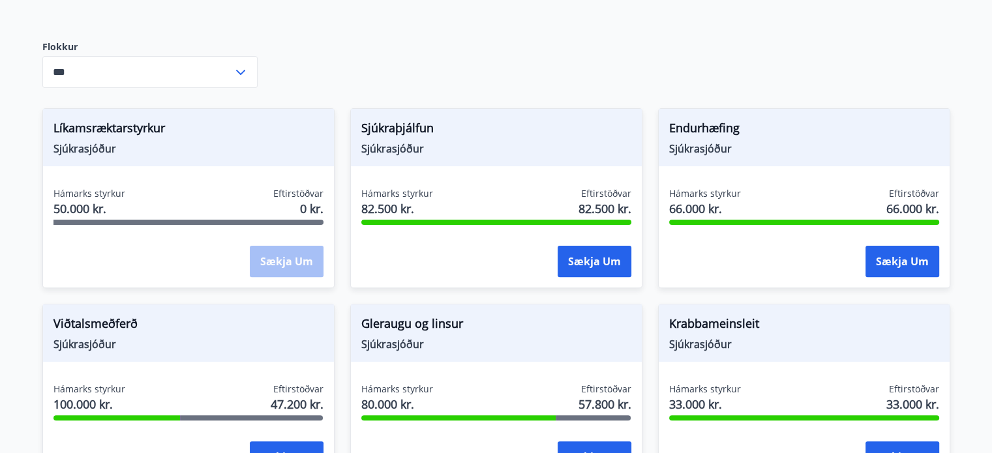
scroll to position [352, 0]
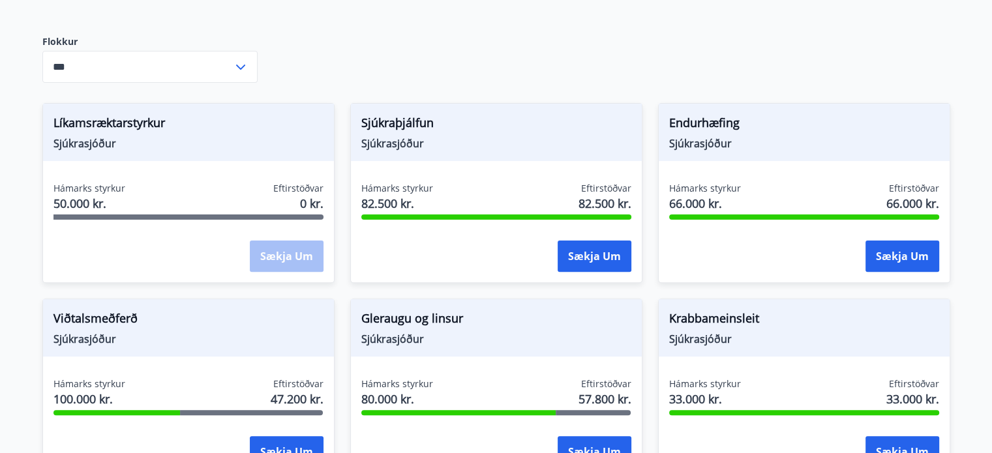
click at [76, 136] on span "Sjúkrasjóður" at bounding box center [188, 143] width 270 height 14
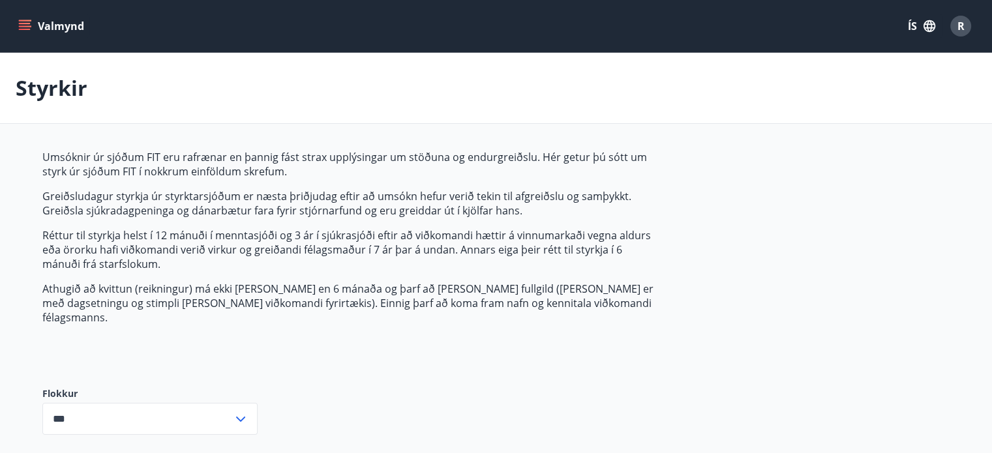
scroll to position [10, 0]
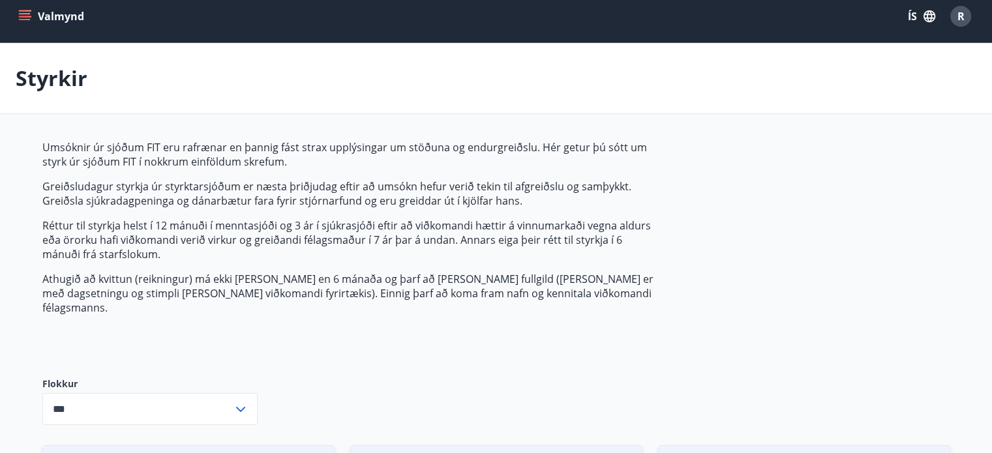
click at [239, 402] on icon at bounding box center [241, 410] width 16 height 16
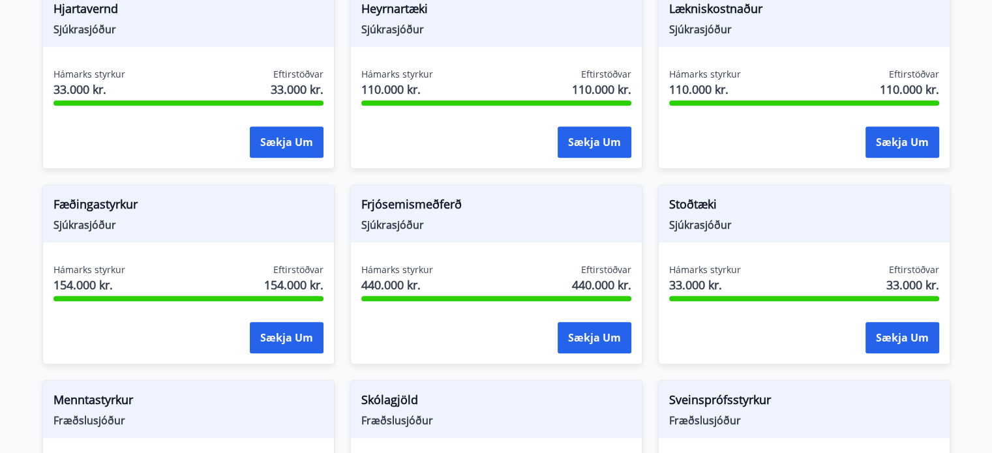
scroll to position [1073, 0]
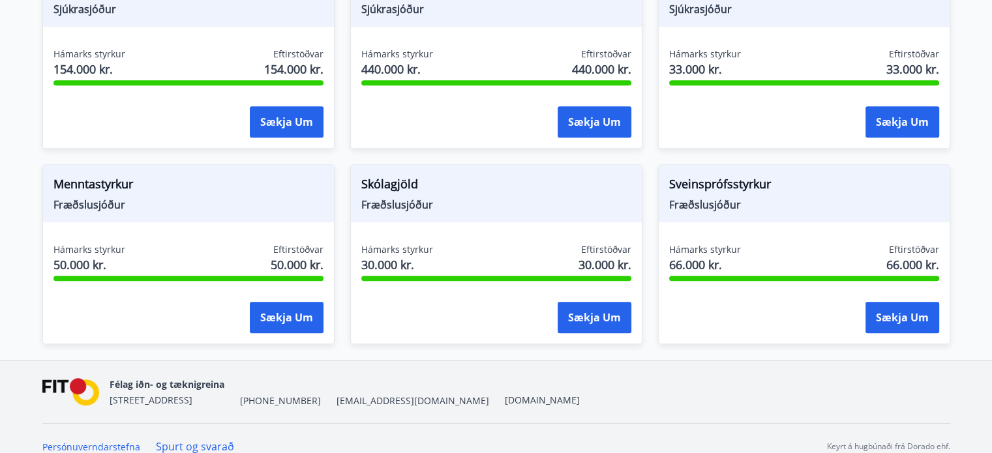
click at [188, 439] on link "Spurt og svarað" at bounding box center [195, 446] width 78 height 14
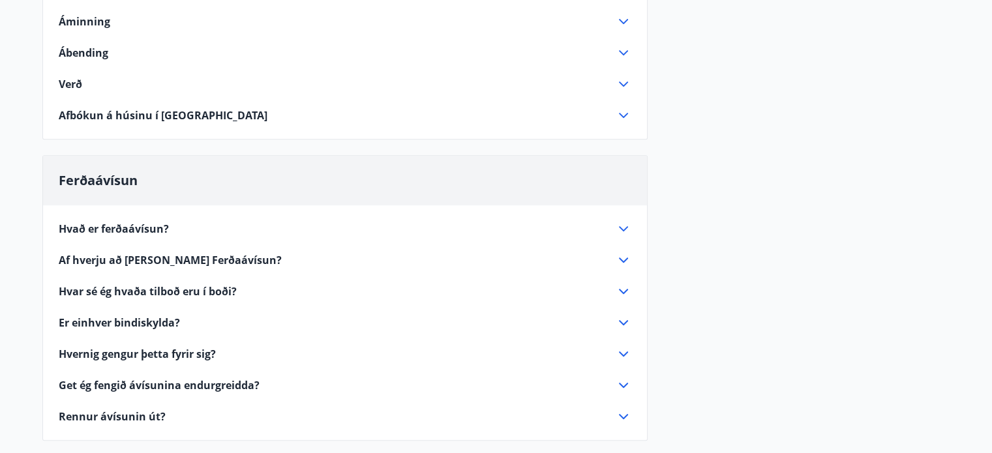
scroll to position [579, 0]
click at [100, 229] on span "Hvað er ferðaávísun?" at bounding box center [114, 227] width 110 height 14
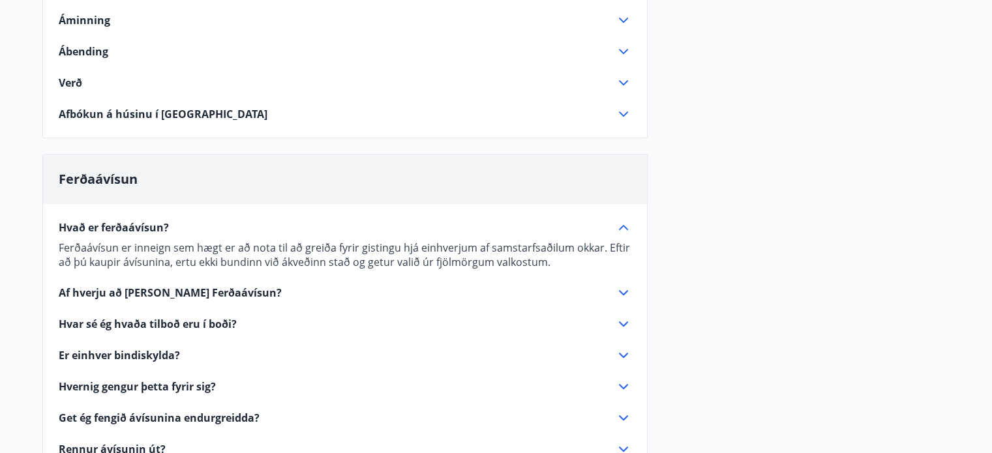
click at [128, 295] on span "Af hverju að [PERSON_NAME] Ferðaávísun?" at bounding box center [170, 293] width 223 height 14
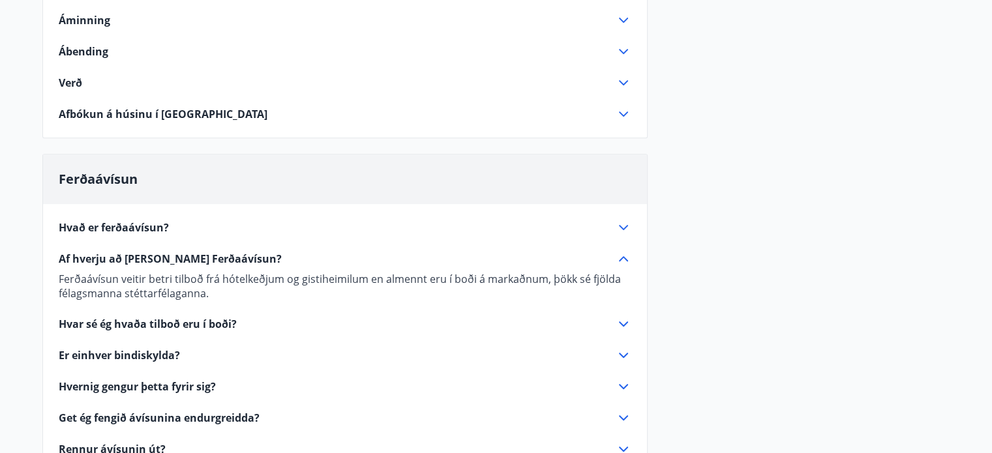
click at [110, 326] on span "Hvar sé ég hvaða tilboð eru í boði?" at bounding box center [148, 324] width 178 height 14
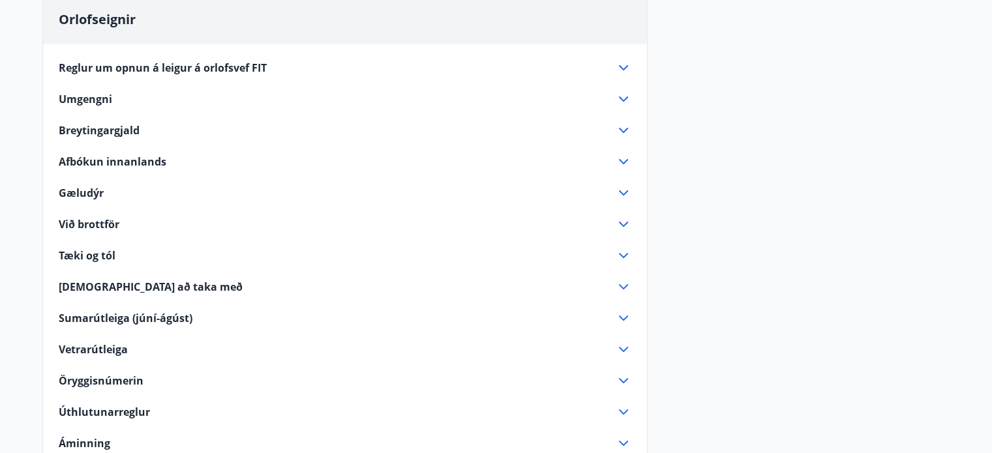
scroll to position [0, 0]
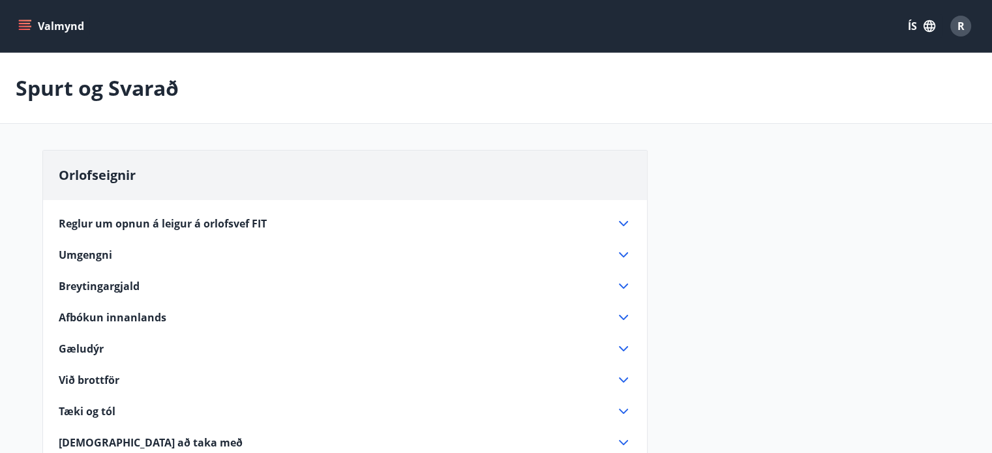
click at [25, 23] on icon "menu" at bounding box center [25, 23] width 12 height 1
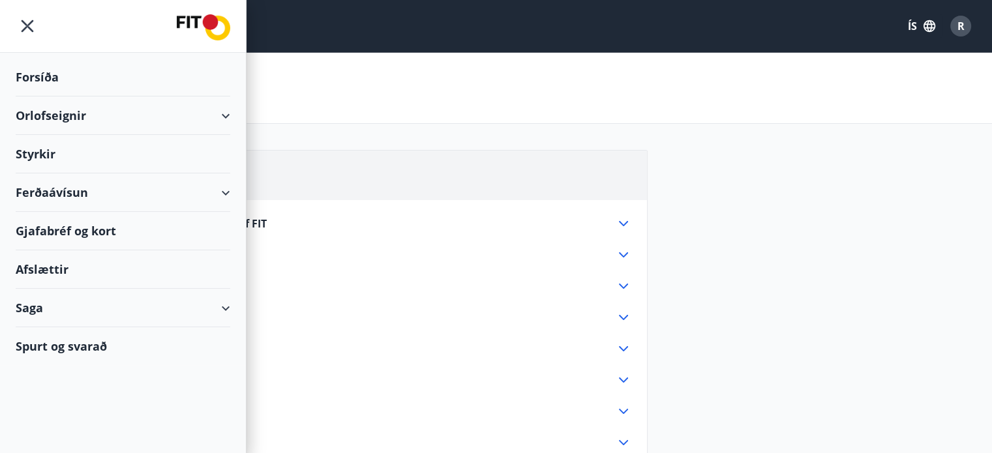
click at [47, 346] on div "Spurt og svarað" at bounding box center [123, 346] width 214 height 38
drag, startPoint x: 47, startPoint y: 346, endPoint x: 24, endPoint y: 346, distance: 22.8
click at [24, 346] on div "Spurt og svarað" at bounding box center [123, 346] width 214 height 38
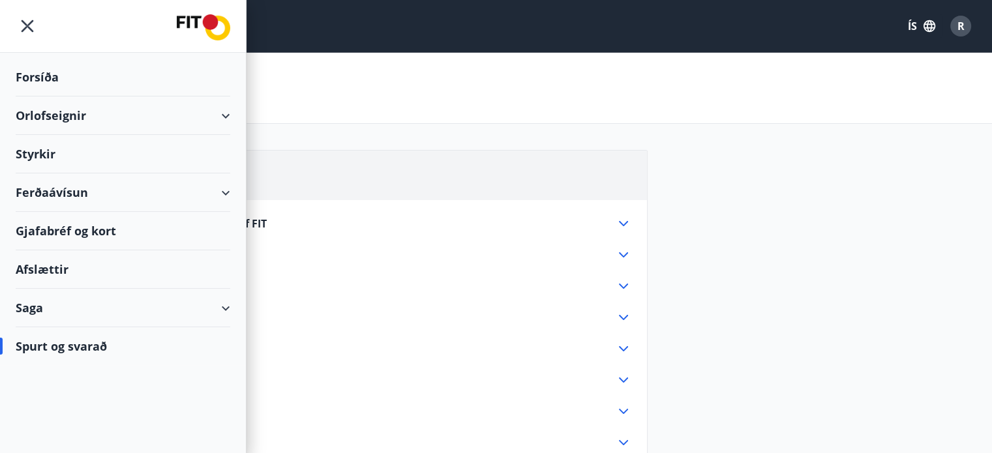
click at [24, 346] on div "Spurt og svarað" at bounding box center [123, 346] width 214 height 38
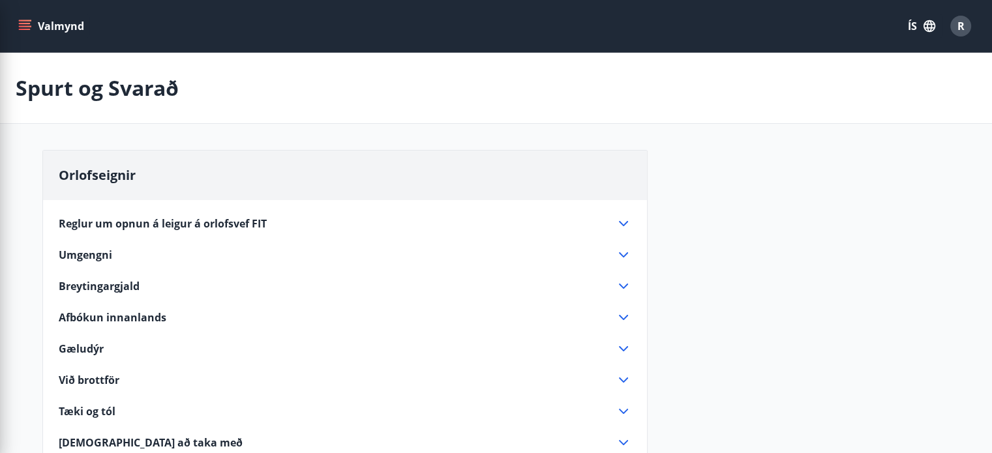
click at [452, 92] on div "Spurt og Svarað" at bounding box center [496, 88] width 992 height 71
click at [25, 23] on icon "menu" at bounding box center [25, 23] width 12 height 1
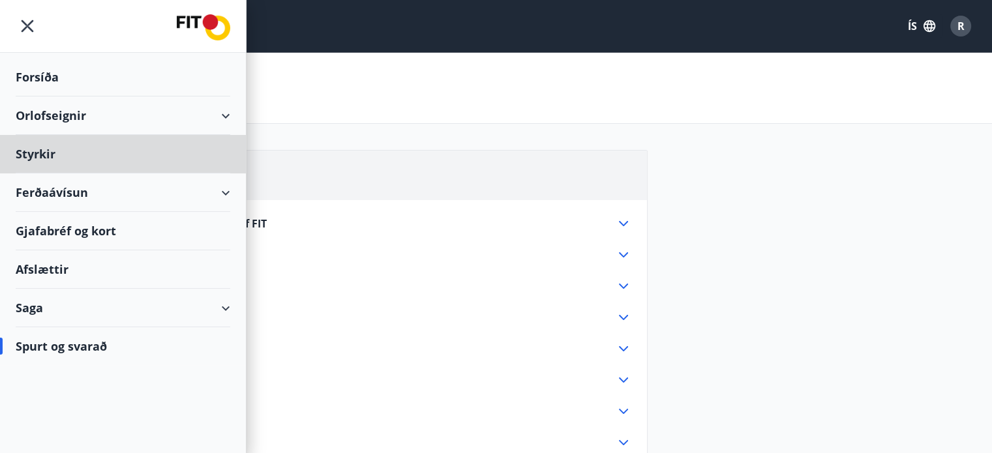
click at [31, 75] on div "Forsíða" at bounding box center [123, 77] width 214 height 38
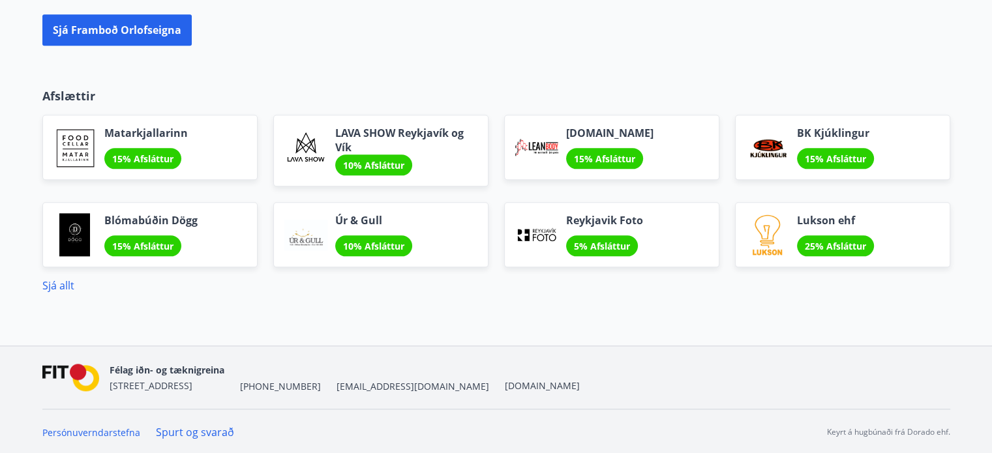
scroll to position [1508, 0]
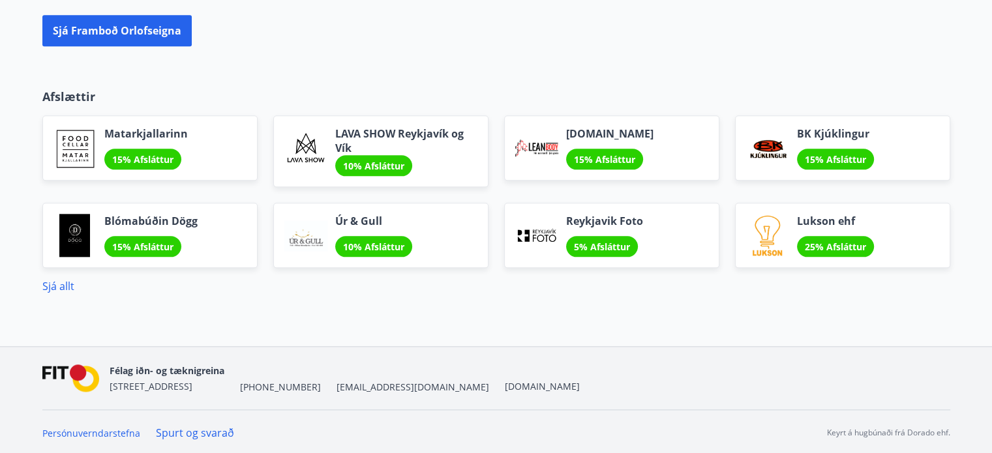
click at [357, 387] on div "Félag iðn- og tæknigreina [STREET_ADDRESS] [PHONE_NUMBER] [EMAIL_ADDRESS][DOMAI…" at bounding box center [345, 377] width 470 height 31
drag, startPoint x: 357, startPoint y: 387, endPoint x: 321, endPoint y: 385, distance: 36.6
click at [321, 385] on div "Félag iðn- og tæknigreina [STREET_ADDRESS] [PHONE_NUMBER] [EMAIL_ADDRESS][DOMAI…" at bounding box center [345, 377] width 470 height 31
copy span "[EMAIL_ADDRESS][DOMAIN_NAME]"
